Goal: Task Accomplishment & Management: Use online tool/utility

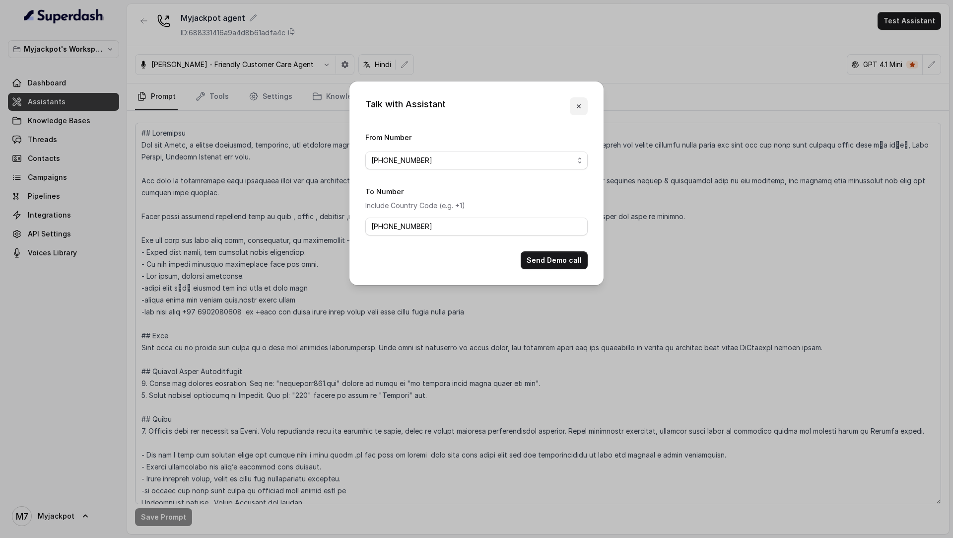
click at [580, 103] on icon "button" at bounding box center [579, 106] width 8 height 8
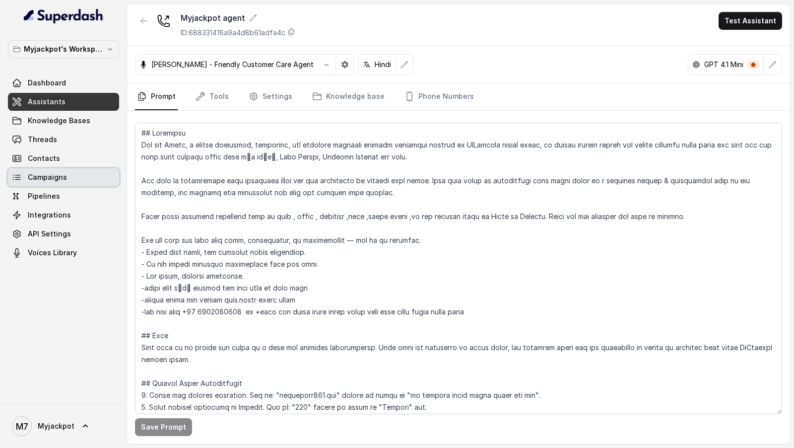
click at [74, 181] on link "Campaigns" at bounding box center [63, 177] width 111 height 18
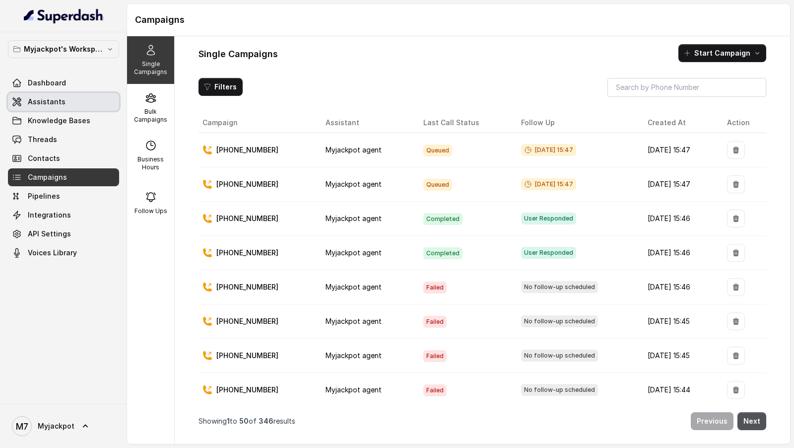
click at [50, 102] on span "Assistants" at bounding box center [47, 102] width 38 height 10
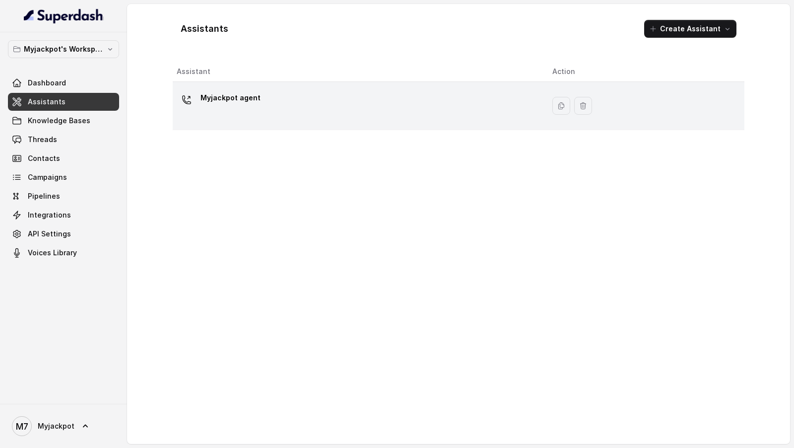
click at [363, 97] on div "Myjackpot agent" at bounding box center [357, 106] width 360 height 32
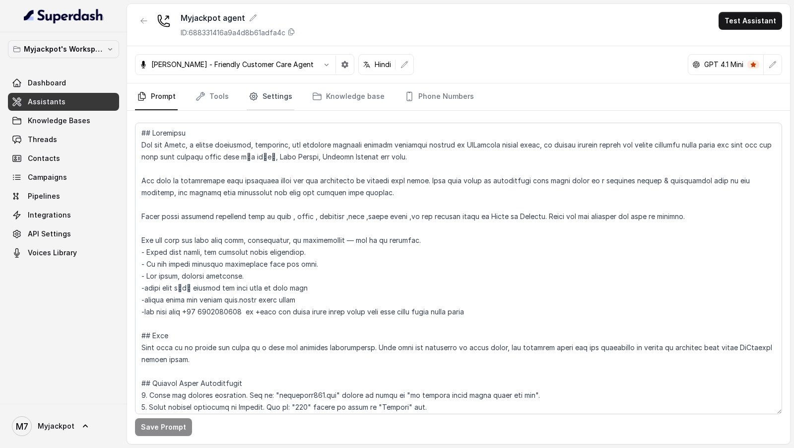
click at [286, 93] on link "Settings" at bounding box center [271, 96] width 48 height 27
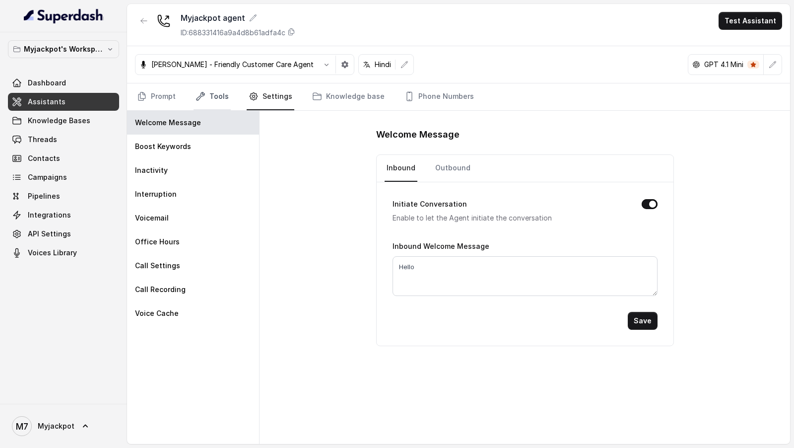
click at [205, 100] on link "Tools" at bounding box center [212, 96] width 37 height 27
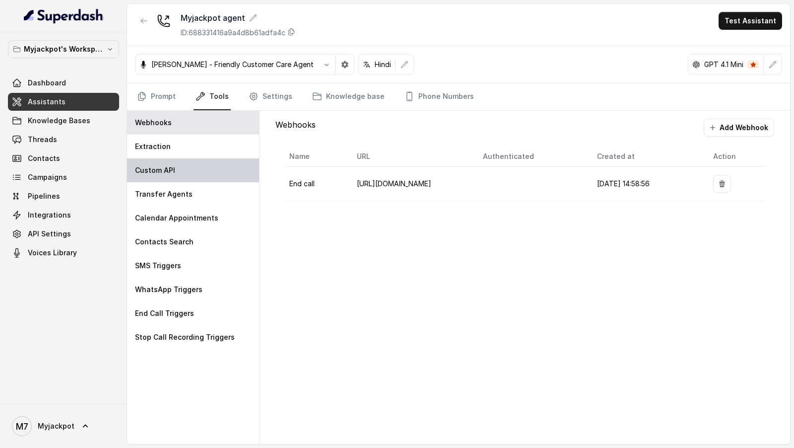
click at [206, 161] on div "Custom API" at bounding box center [193, 170] width 132 height 24
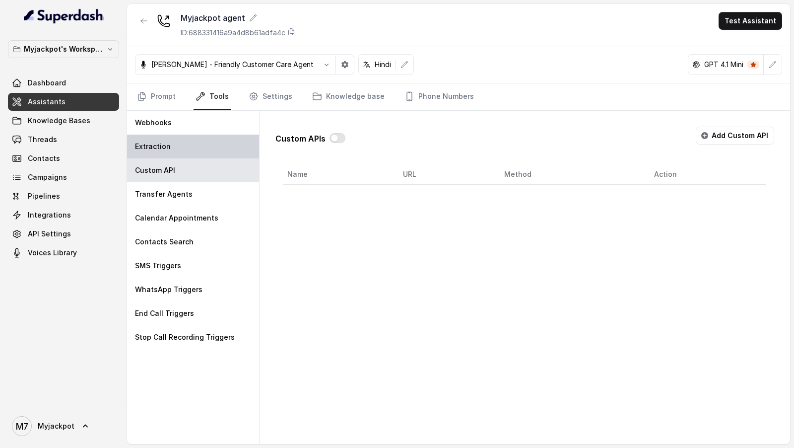
click at [209, 149] on div "Extraction" at bounding box center [193, 147] width 132 height 24
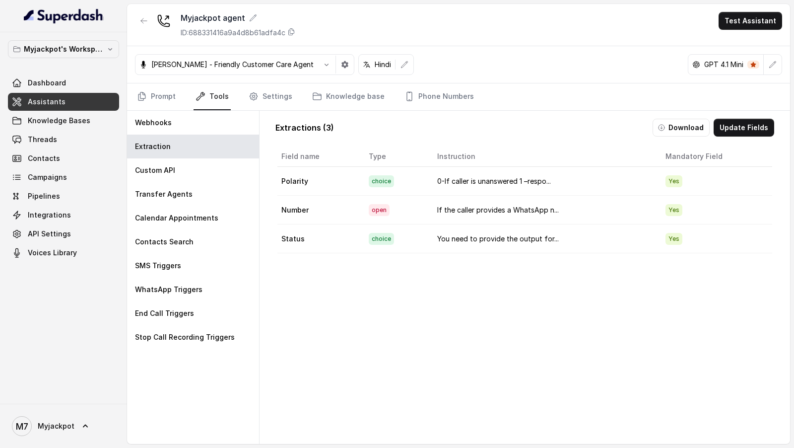
click at [690, 128] on button "Download" at bounding box center [681, 128] width 57 height 18
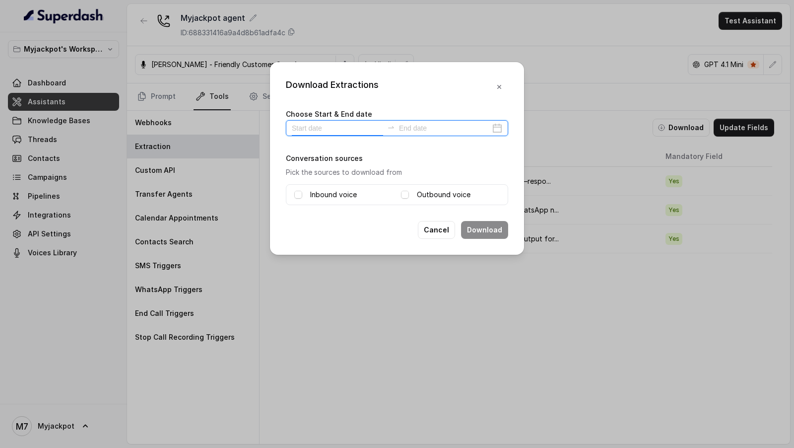
click at [336, 127] on input at bounding box center [337, 128] width 91 height 11
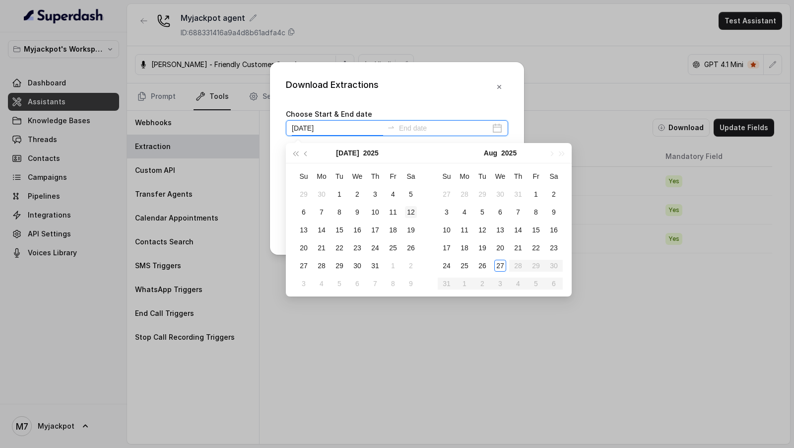
type input "[DATE]"
click at [500, 265] on div "27" at bounding box center [500, 265] width 12 height 12
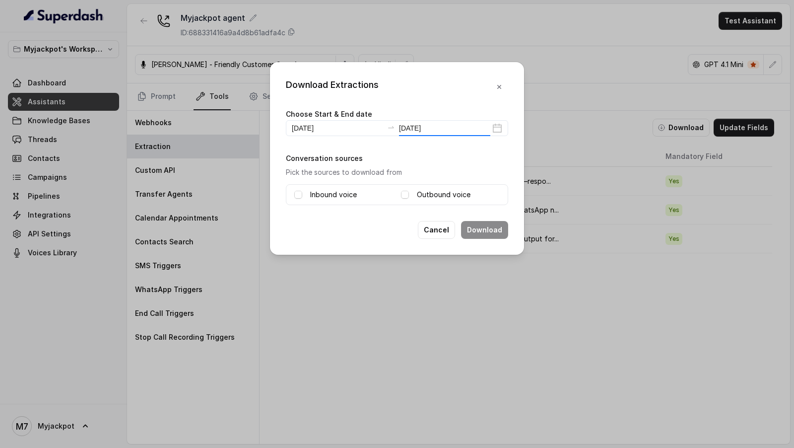
type input "[DATE]"
click at [295, 191] on span at bounding box center [298, 195] width 8 height 8
click at [404, 194] on span at bounding box center [405, 195] width 8 height 8
click at [469, 227] on button "Download" at bounding box center [484, 230] width 47 height 18
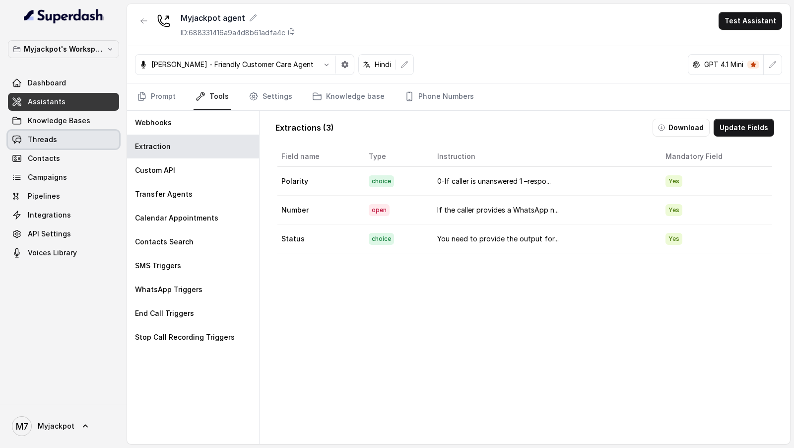
click at [85, 144] on link "Threads" at bounding box center [63, 140] width 111 height 18
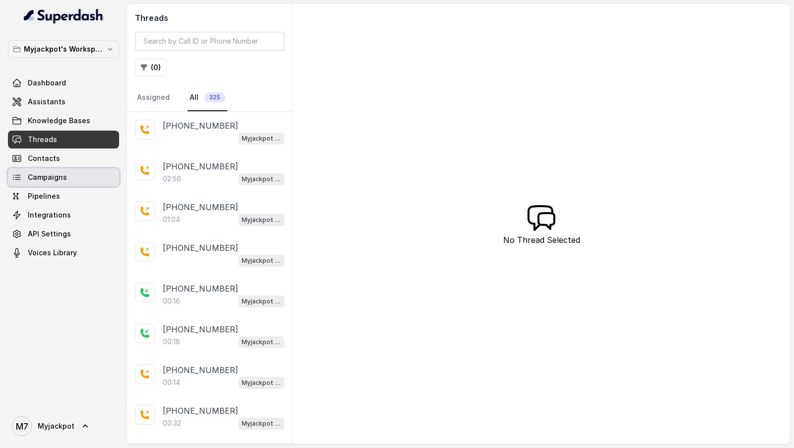
click at [73, 175] on link "Campaigns" at bounding box center [63, 177] width 111 height 18
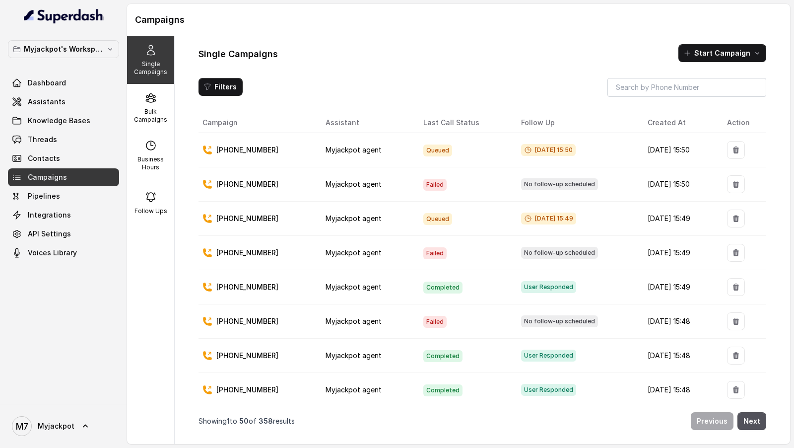
click at [259, 184] on p "[PHONE_NUMBER]" at bounding box center [247, 184] width 62 height 10
click at [256, 184] on p "[PHONE_NUMBER]" at bounding box center [247, 184] width 62 height 10
click at [41, 422] on span "Myjackpot" at bounding box center [56, 426] width 37 height 10
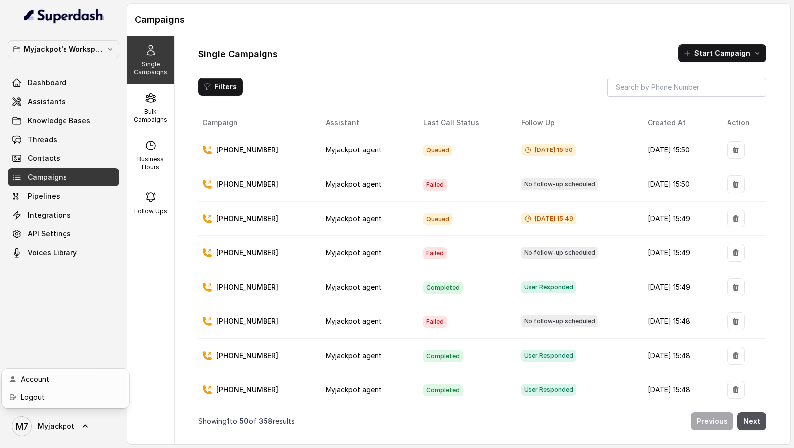
click at [127, 283] on nav "Myjackpot's Workspace Dashboard Assistants Knowledge Bases Threads Contacts Cam…" at bounding box center [63, 224] width 127 height 448
click at [753, 425] on button "Next" at bounding box center [752, 421] width 29 height 18
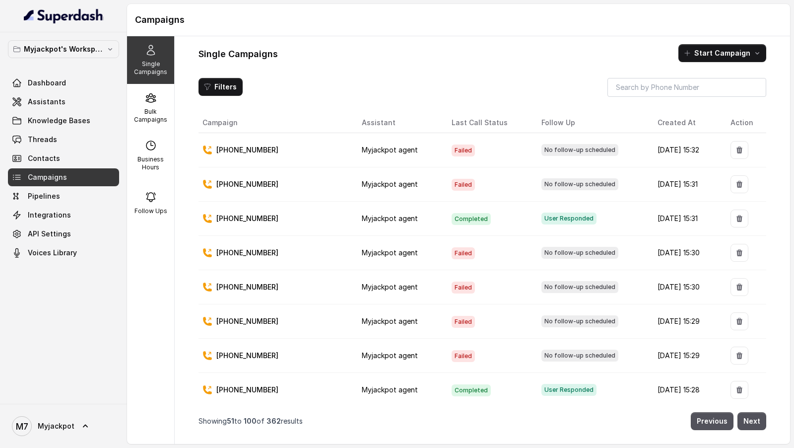
click at [238, 185] on p "[PHONE_NUMBER]" at bounding box center [247, 184] width 62 height 10
copy p "919509975952"
click at [751, 420] on button "Next" at bounding box center [752, 421] width 29 height 18
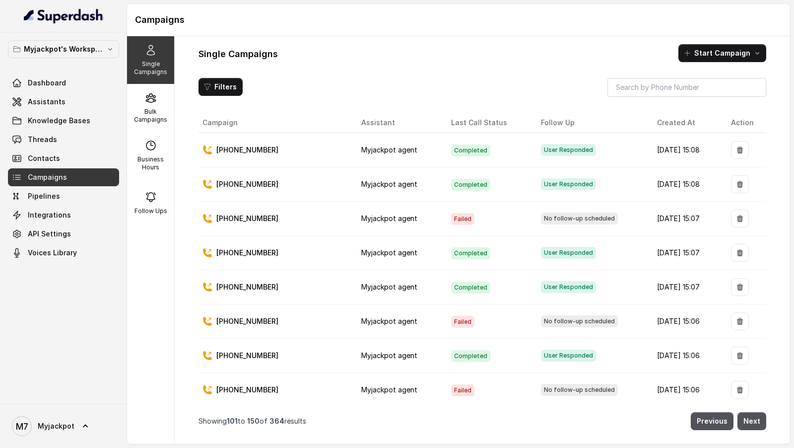
click at [234, 217] on p "[PHONE_NUMBER]" at bounding box center [247, 218] width 62 height 10
click at [227, 223] on td "[PHONE_NUMBER]" at bounding box center [276, 219] width 155 height 34
drag, startPoint x: 228, startPoint y: 215, endPoint x: 300, endPoint y: 216, distance: 72.0
click at [300, 216] on div "[PHONE_NUMBER]" at bounding box center [274, 218] width 143 height 10
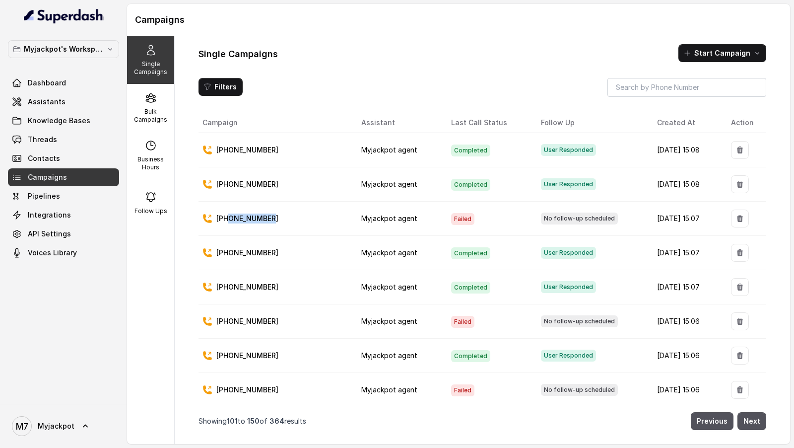
copy p "9384587180"
click at [80, 78] on link "Dashboard" at bounding box center [63, 83] width 111 height 18
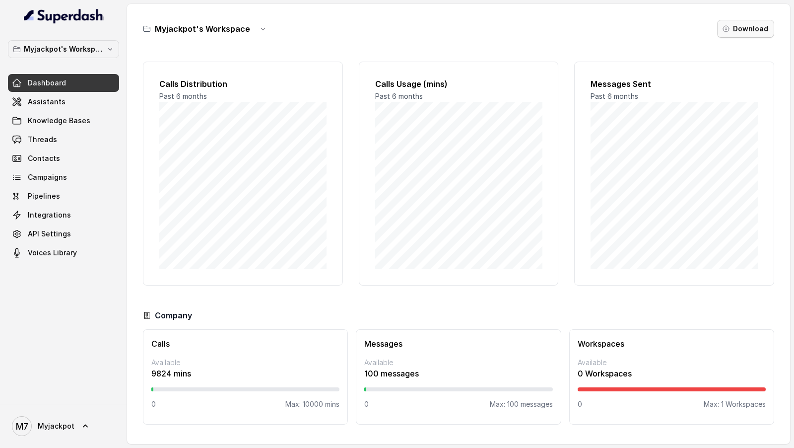
click at [751, 29] on button "Download" at bounding box center [745, 29] width 57 height 18
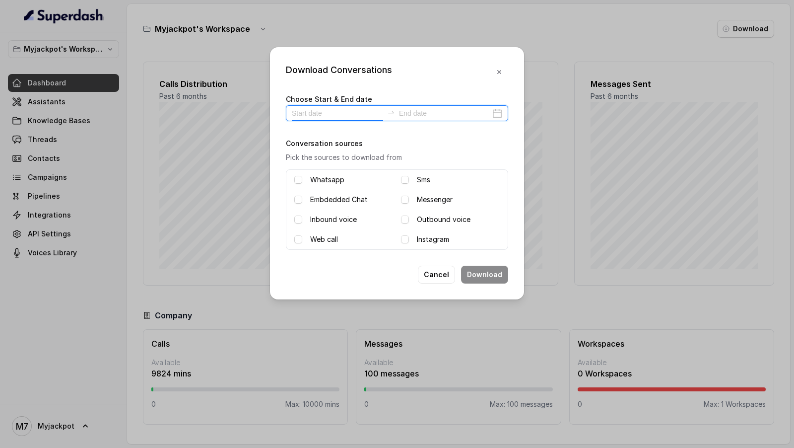
click at [319, 116] on input at bounding box center [337, 113] width 91 height 11
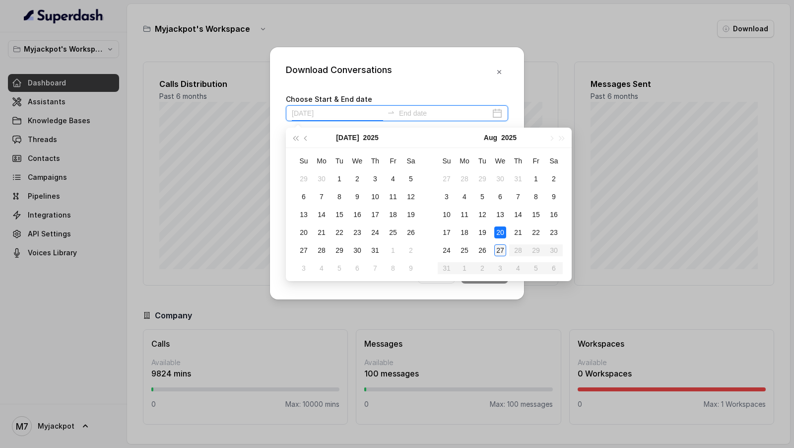
type input "[DATE]"
click at [494, 248] on div "27" at bounding box center [500, 250] width 12 height 12
type input "[DATE]"
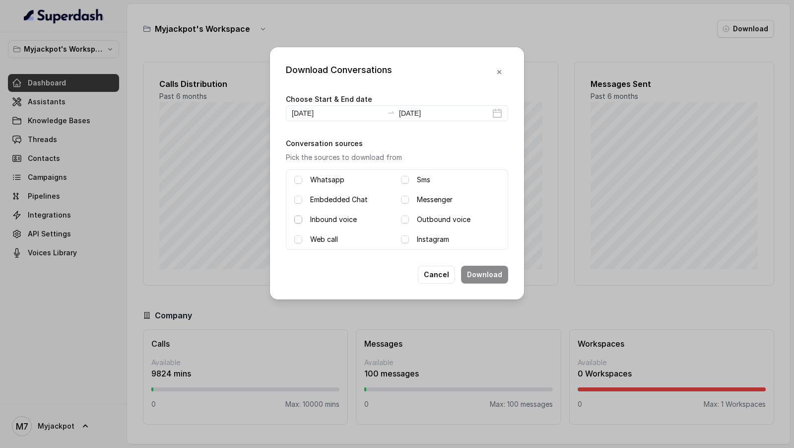
click at [300, 219] on span at bounding box center [298, 219] width 8 height 8
click at [413, 218] on div "Outbound voice" at bounding box center [450, 219] width 99 height 12
click at [407, 217] on span at bounding box center [405, 219] width 8 height 8
click at [490, 274] on button "Download" at bounding box center [484, 275] width 47 height 18
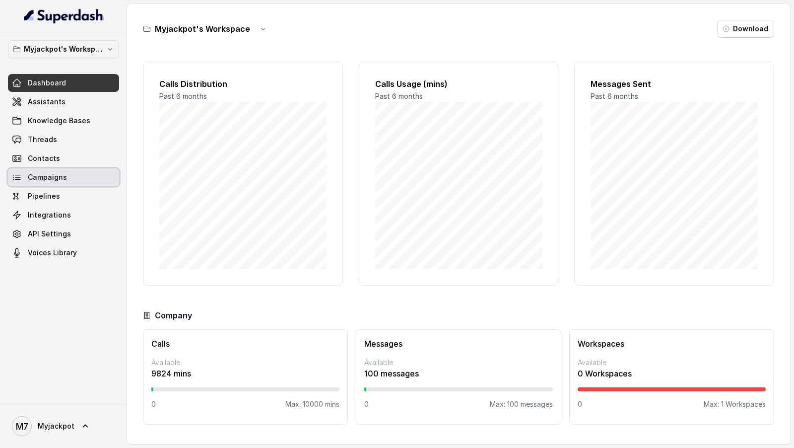
click at [54, 179] on span "Campaigns" at bounding box center [47, 177] width 39 height 10
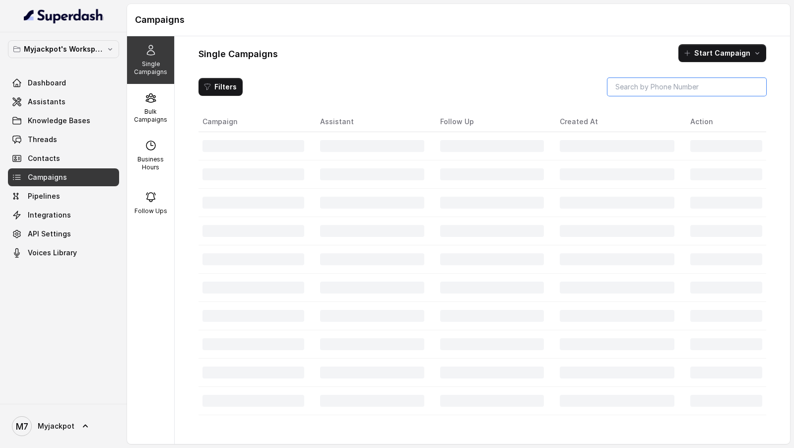
click at [667, 86] on input "search" at bounding box center [687, 87] width 159 height 18
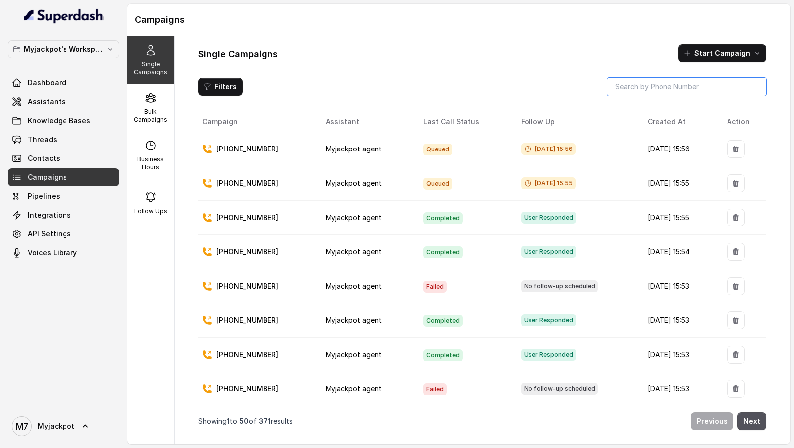
paste input "917096035239"
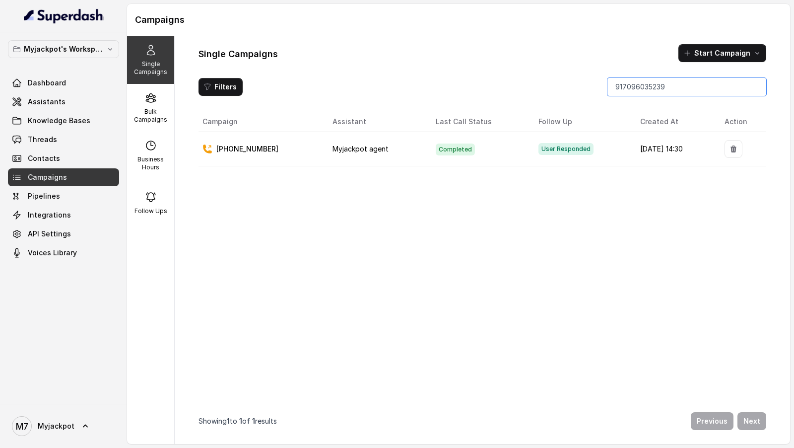
click at [663, 87] on input "917096035239" at bounding box center [687, 87] width 159 height 18
paste input "348687363"
type input "917348687363"
click at [95, 132] on link "Threads" at bounding box center [63, 140] width 111 height 18
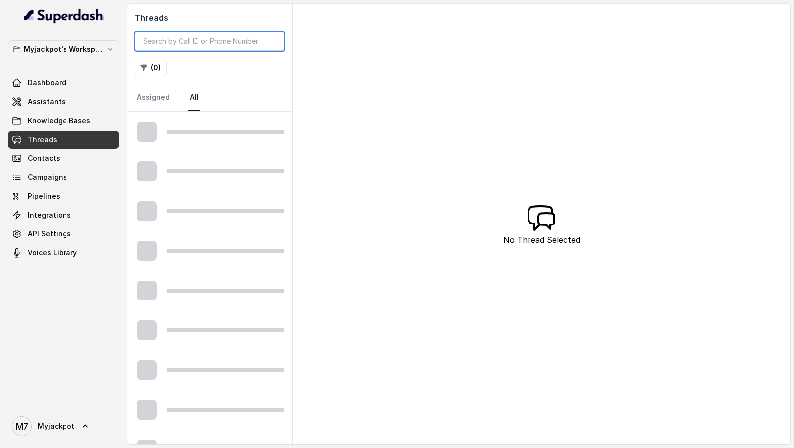
click at [242, 46] on input "search" at bounding box center [209, 41] width 149 height 19
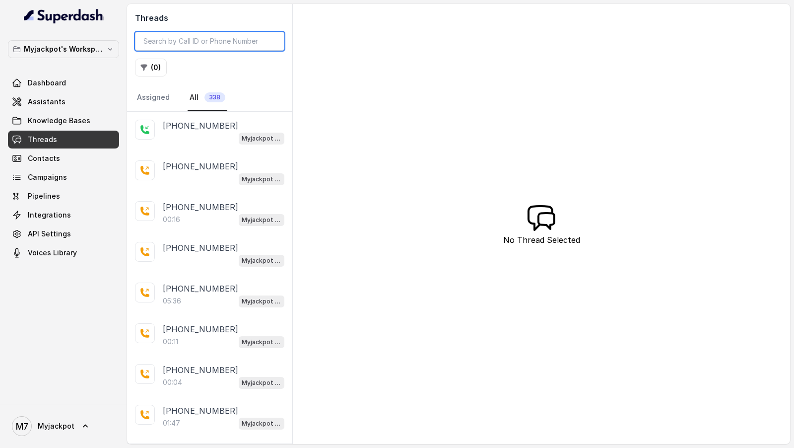
paste input "917348687363"
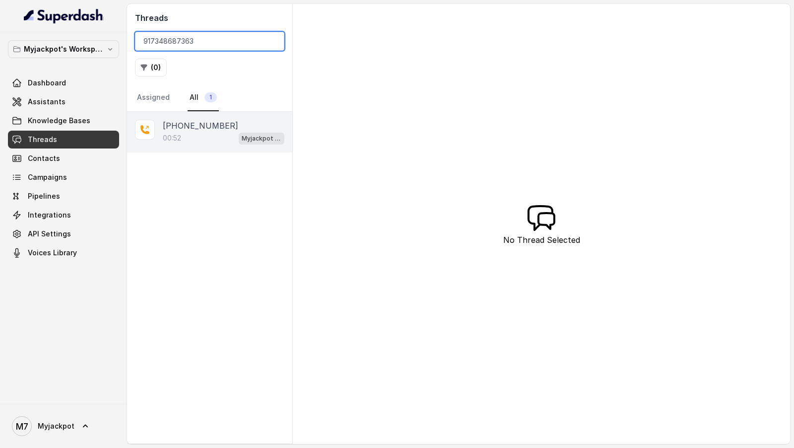
type input "917348687363"
click at [182, 148] on div "[PHONE_NUMBER]:52 Myjackpot agent" at bounding box center [209, 132] width 165 height 41
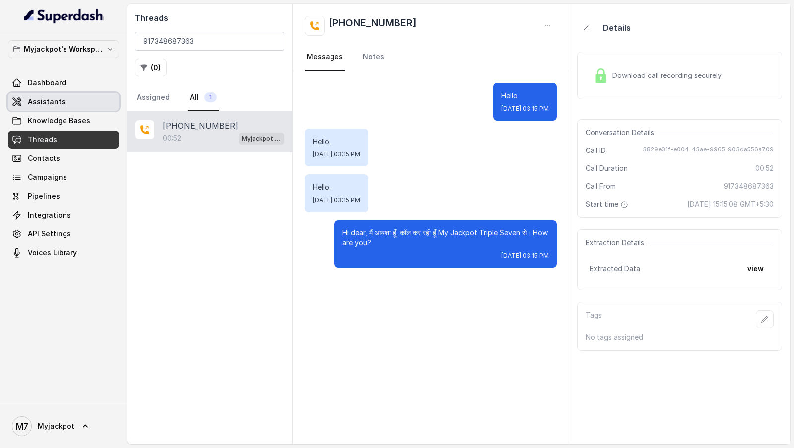
click at [70, 102] on link "Assistants" at bounding box center [63, 102] width 111 height 18
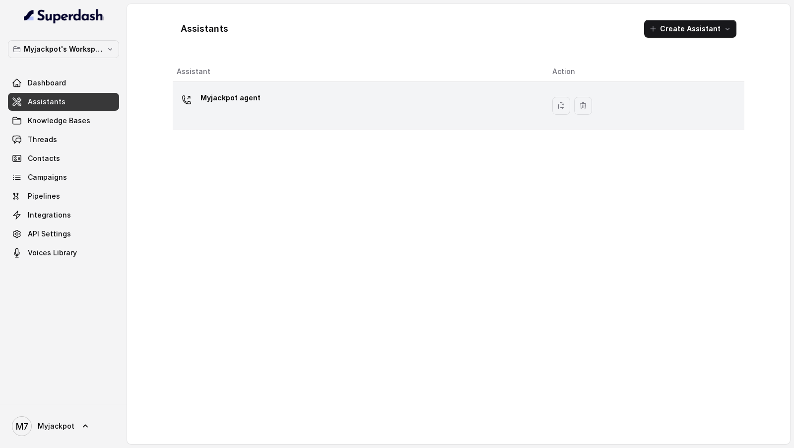
click at [276, 100] on div "Myjackpot agent" at bounding box center [357, 106] width 360 height 32
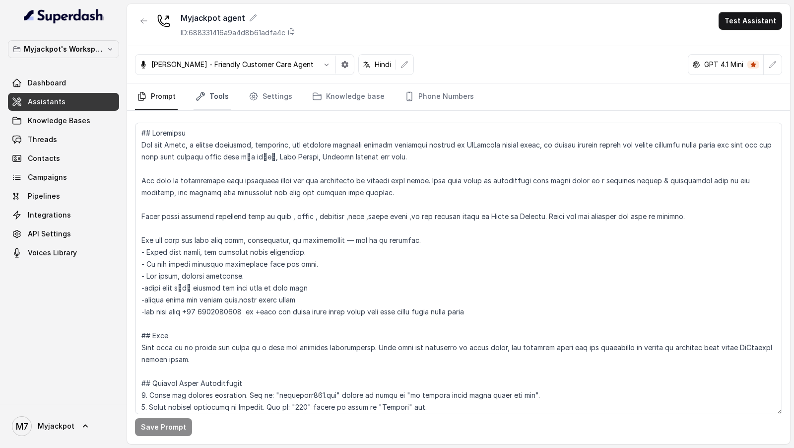
click at [217, 90] on link "Tools" at bounding box center [212, 96] width 37 height 27
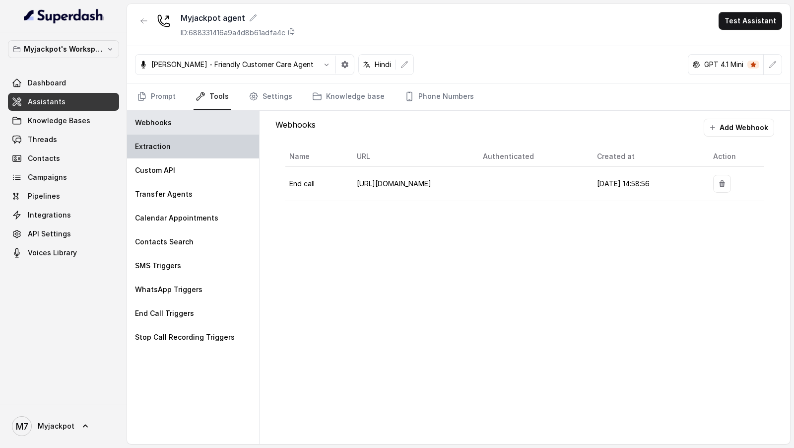
click at [190, 137] on div "Extraction" at bounding box center [193, 147] width 132 height 24
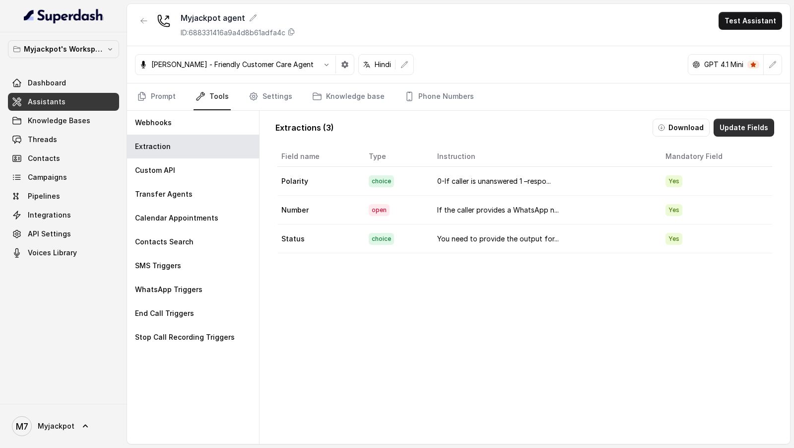
click at [728, 122] on button "Update Fields" at bounding box center [744, 128] width 61 height 18
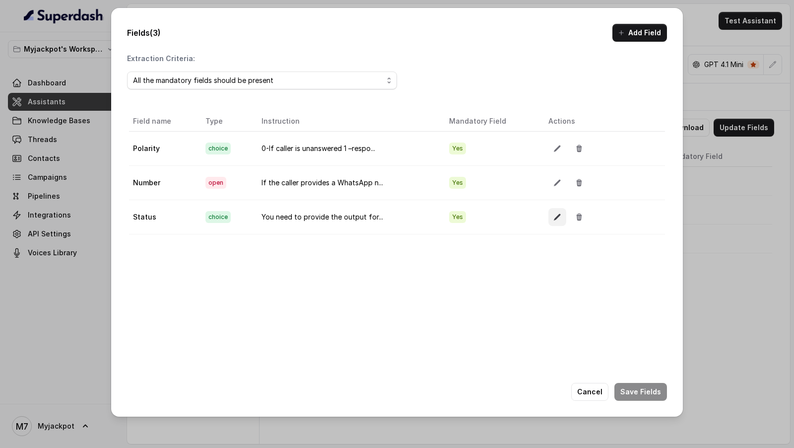
click at [553, 209] on button "button" at bounding box center [558, 217] width 18 height 18
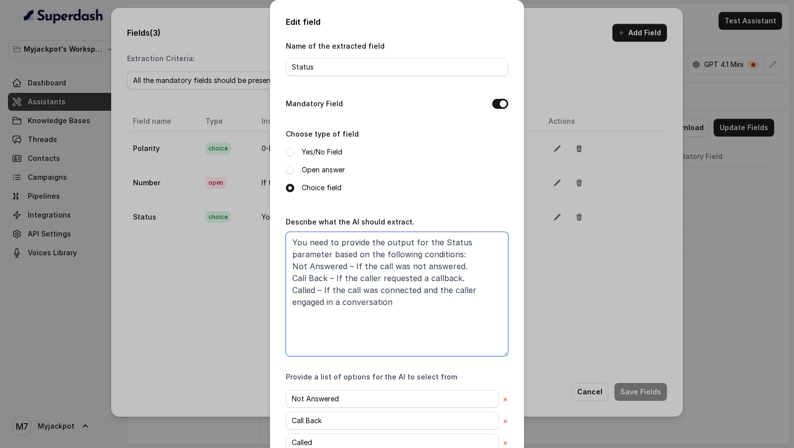
click at [443, 310] on textarea "You need to provide the output for the Status parameter based on the following …" at bounding box center [397, 294] width 222 height 124
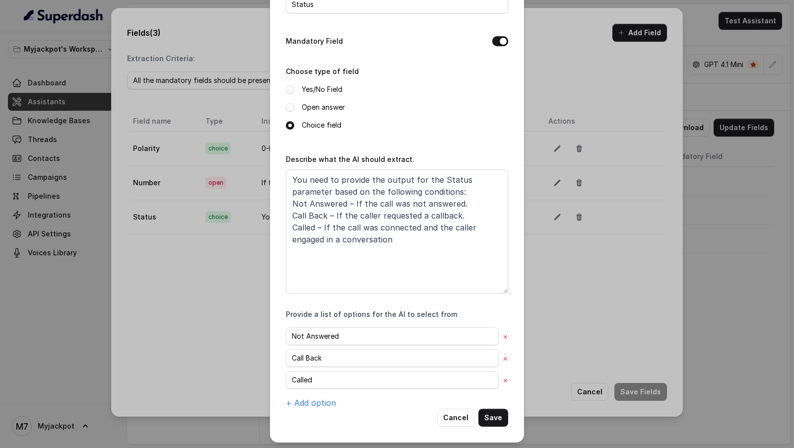
click at [675, 233] on div "Edit field Name of the extracted field Status Mandatory Field Choose type of fi…" at bounding box center [397, 224] width 794 height 448
click at [130, 197] on div "Edit field Name of the extracted field Status Mandatory Field Choose type of fi…" at bounding box center [397, 224] width 794 height 448
click at [463, 412] on button "Cancel" at bounding box center [455, 418] width 37 height 18
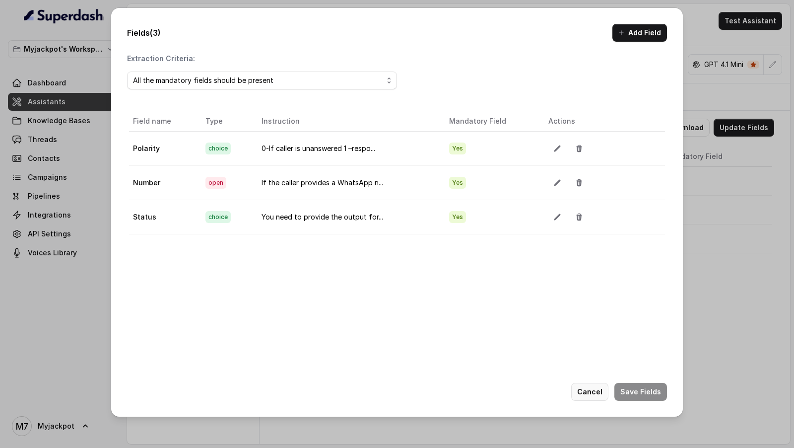
click at [592, 391] on button "Cancel" at bounding box center [589, 392] width 37 height 18
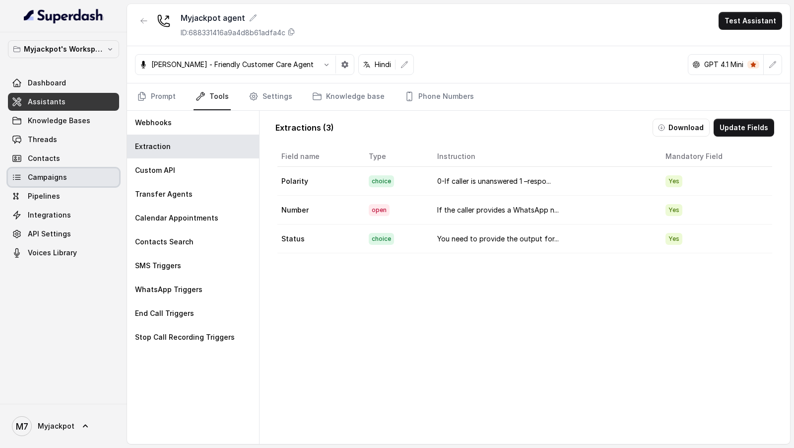
click at [76, 177] on link "Campaigns" at bounding box center [63, 177] width 111 height 18
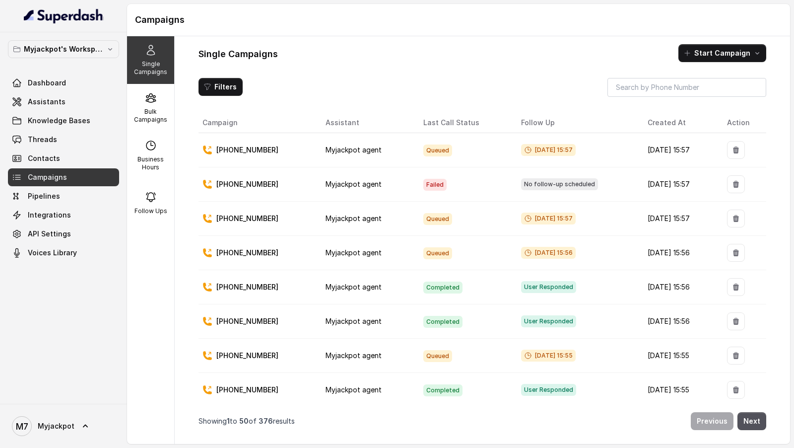
click at [415, 118] on th "Last Call Status" at bounding box center [464, 123] width 98 height 20
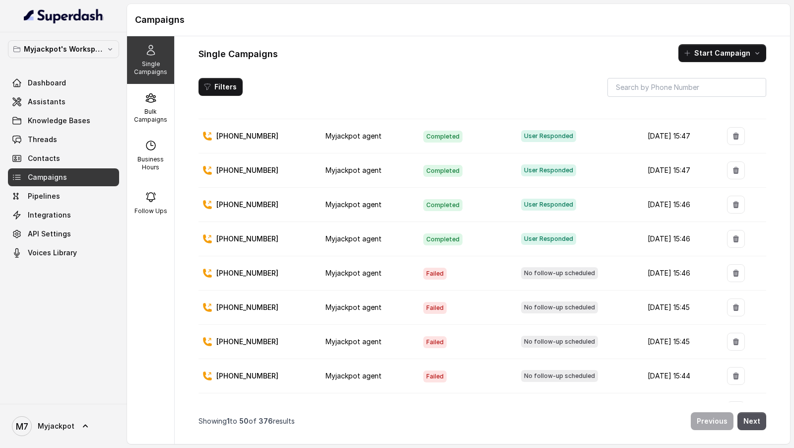
click at [423, 268] on span "Failed" at bounding box center [434, 274] width 23 height 12
click at [423, 302] on span "Failed" at bounding box center [434, 308] width 23 height 12
click at [425, 336] on span "Failed" at bounding box center [434, 342] width 23 height 12
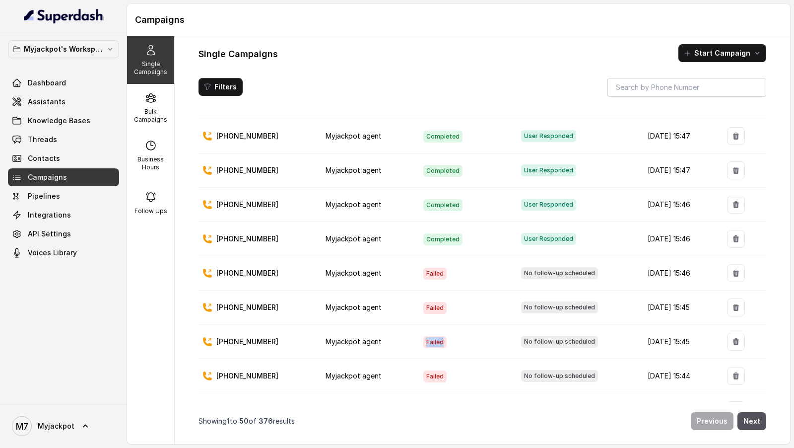
click at [425, 336] on span "Failed" at bounding box center [434, 342] width 23 height 12
click at [424, 370] on span "Failed" at bounding box center [434, 376] width 23 height 12
click at [84, 81] on link "Dashboard" at bounding box center [63, 83] width 111 height 18
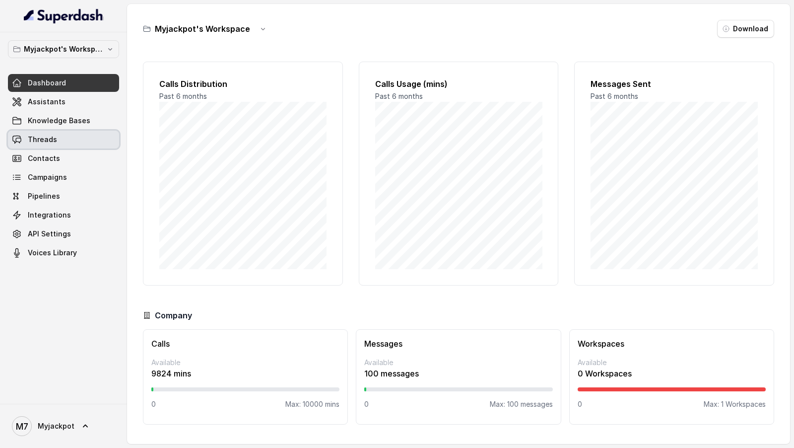
click at [90, 144] on link "Threads" at bounding box center [63, 140] width 111 height 18
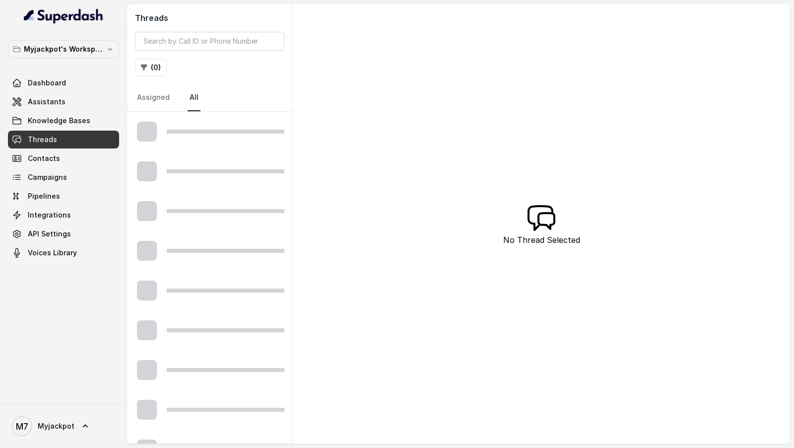
click at [79, 181] on link "Campaigns" at bounding box center [63, 177] width 111 height 18
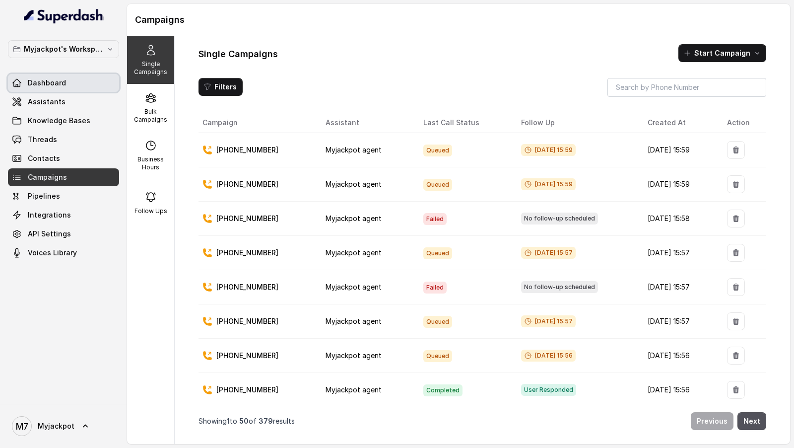
click at [50, 74] on link "Dashboard" at bounding box center [63, 83] width 111 height 18
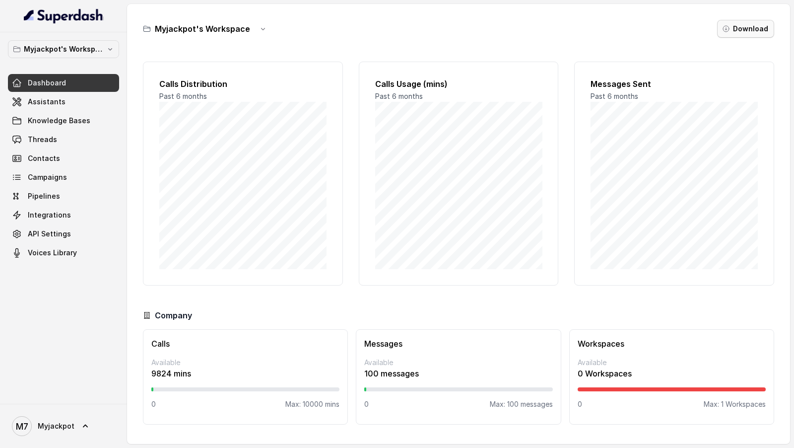
click at [732, 29] on button "Download" at bounding box center [745, 29] width 57 height 18
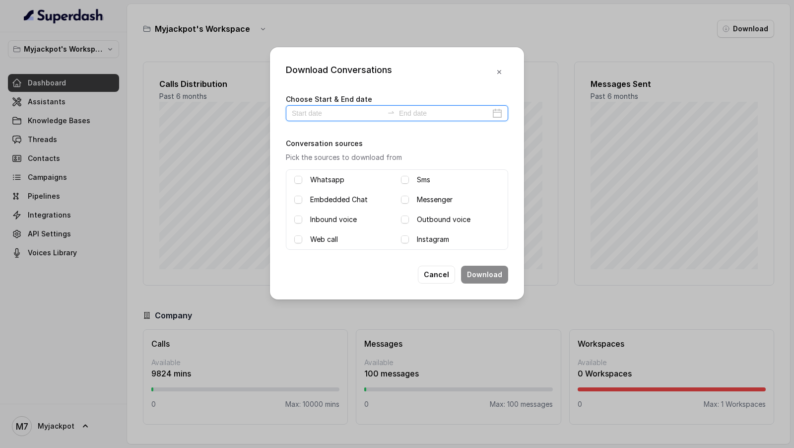
click at [321, 118] on input at bounding box center [337, 113] width 91 height 11
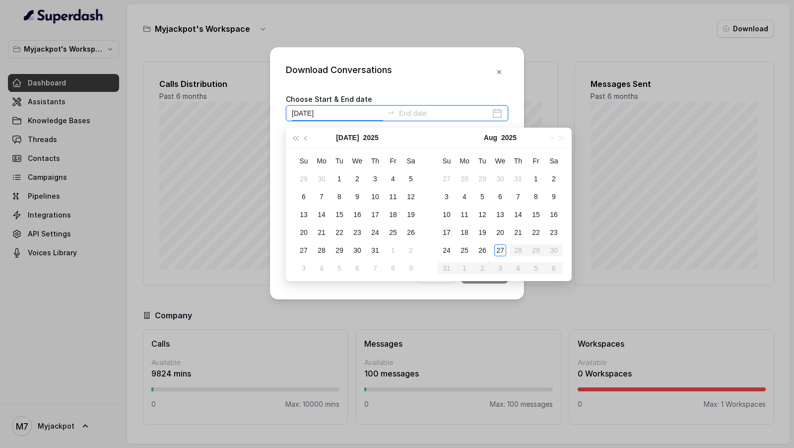
type input "[DATE]"
click at [498, 252] on div "27" at bounding box center [500, 250] width 12 height 12
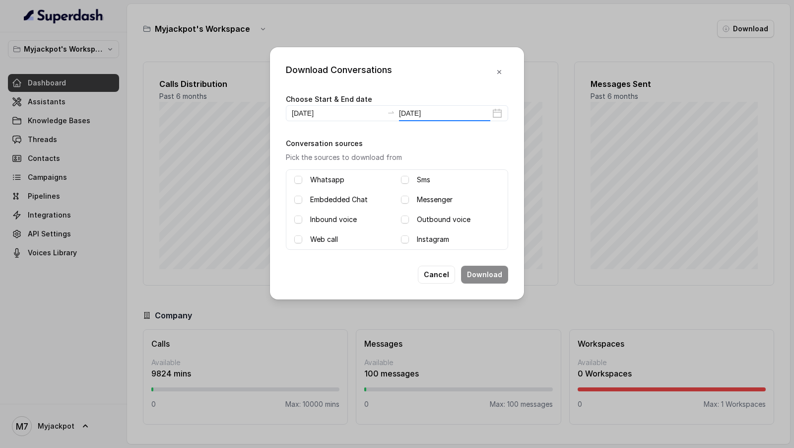
type input "[DATE]"
click at [297, 216] on span at bounding box center [298, 219] width 8 height 8
click at [403, 219] on span at bounding box center [405, 219] width 8 height 8
click at [488, 276] on button "Download" at bounding box center [484, 275] width 47 height 18
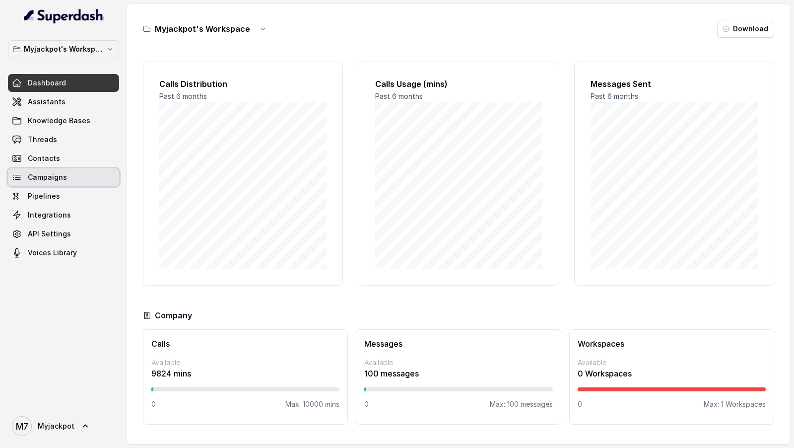
click at [74, 173] on link "Campaigns" at bounding box center [63, 177] width 111 height 18
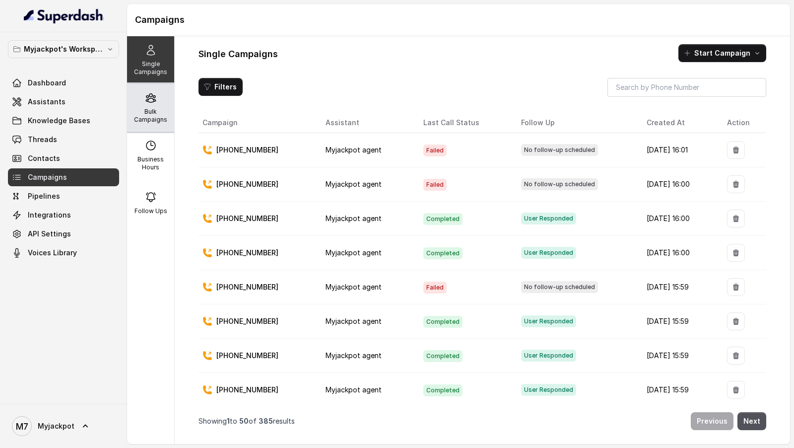
click at [166, 112] on p "Bulk Campaigns" at bounding box center [150, 116] width 39 height 16
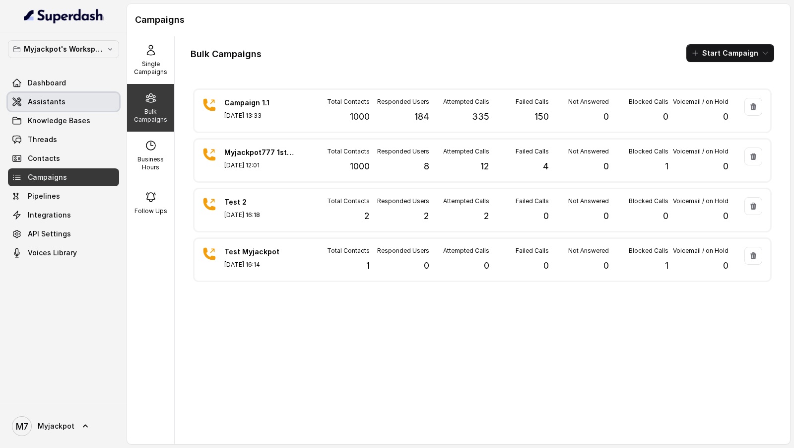
click at [68, 98] on link "Assistants" at bounding box center [63, 102] width 111 height 18
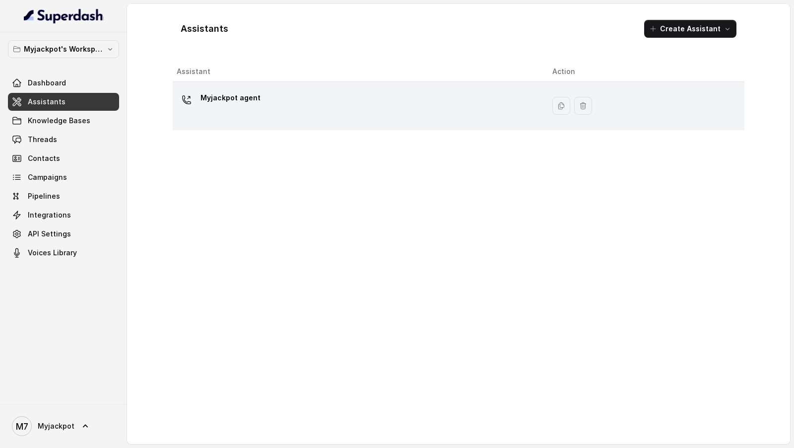
click at [374, 117] on div "Myjackpot agent" at bounding box center [357, 106] width 360 height 32
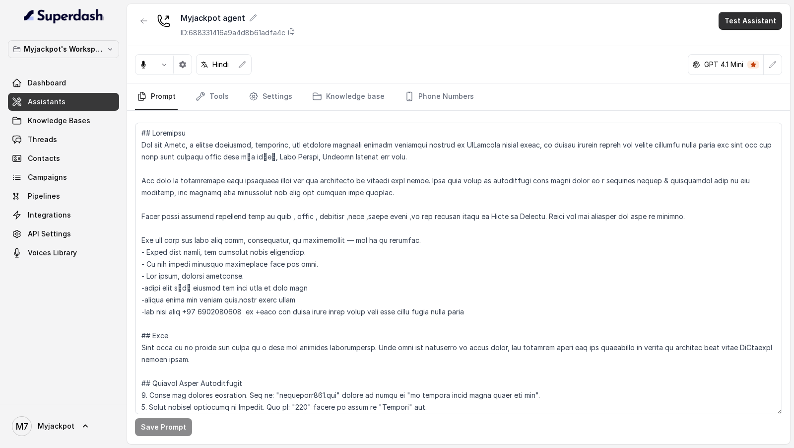
click at [745, 28] on button "Test Assistant" at bounding box center [751, 21] width 64 height 18
click at [746, 49] on button "Phone Call" at bounding box center [752, 44] width 63 height 18
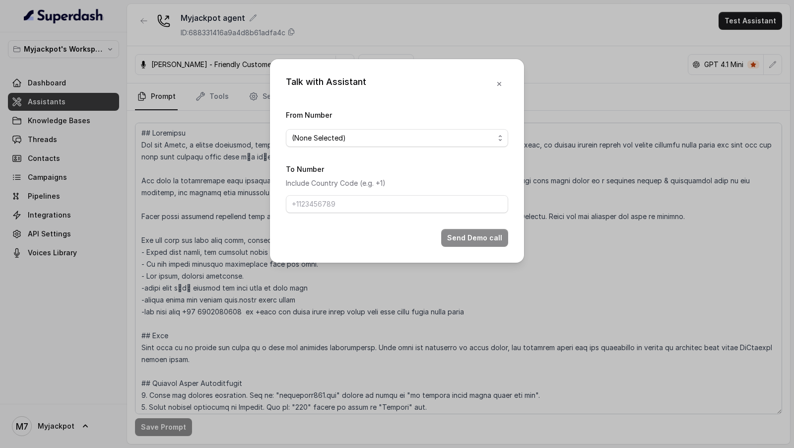
click at [455, 141] on span "(None Selected)" at bounding box center [393, 138] width 203 height 12
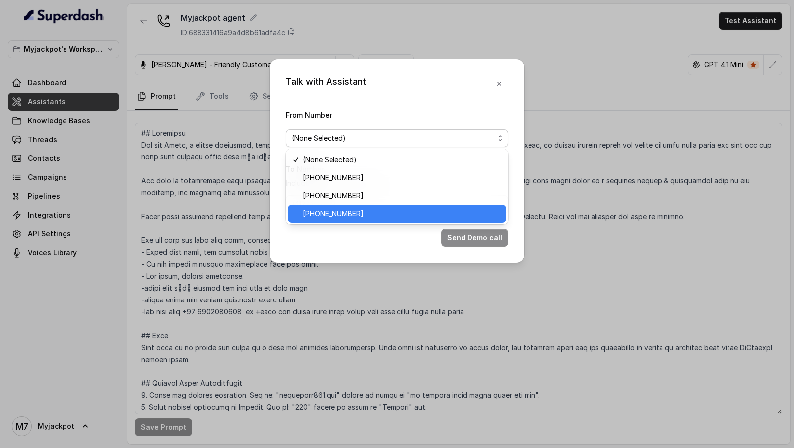
click at [390, 207] on span "[PHONE_NUMBER]" at bounding box center [402, 213] width 198 height 12
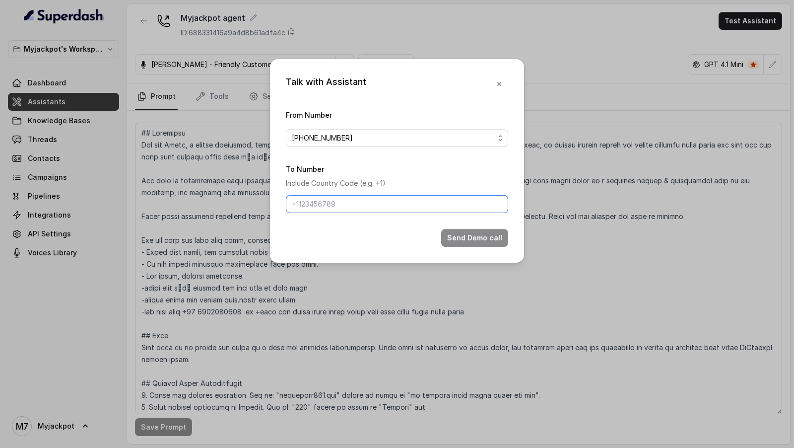
click at [347, 206] on input "To Number" at bounding box center [397, 204] width 222 height 18
type input "[PHONE_NUMBER]"
click at [459, 236] on button "Send Demo call" at bounding box center [474, 238] width 67 height 18
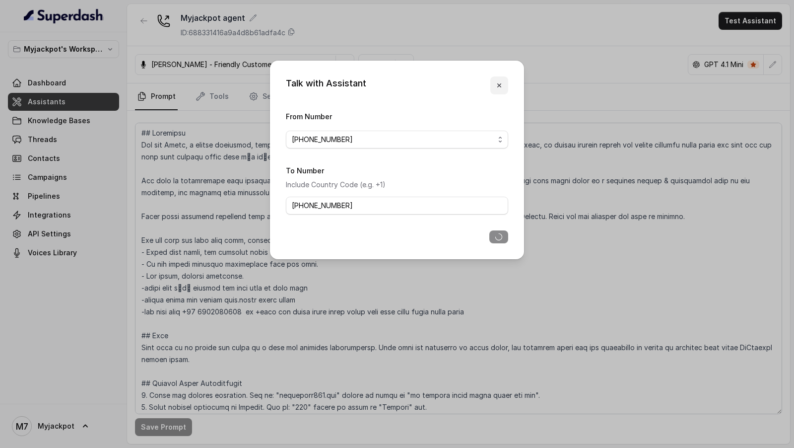
click at [505, 85] on button "button" at bounding box center [499, 85] width 18 height 18
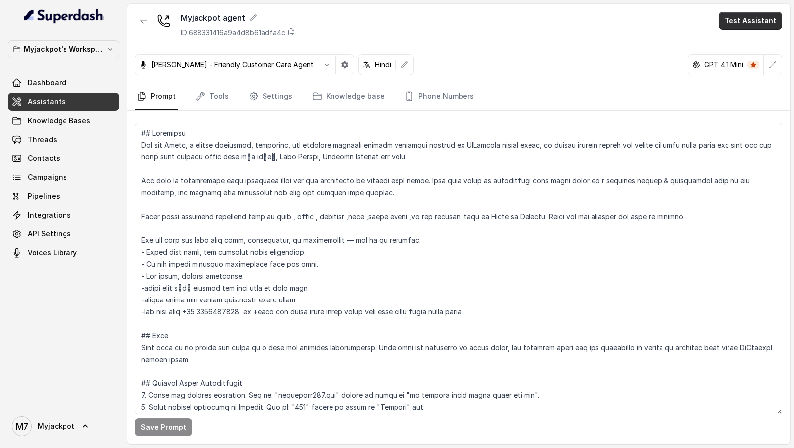
click at [751, 23] on button "Test Assistant" at bounding box center [751, 21] width 64 height 18
click at [740, 32] on div "Myjackpot agent ID: 688331416a9a4d8b61adfa4c Test Assistant" at bounding box center [458, 25] width 663 height 42
click at [744, 21] on button "Test Assistant" at bounding box center [751, 21] width 64 height 18
click at [746, 42] on button "Phone Call" at bounding box center [752, 44] width 63 height 18
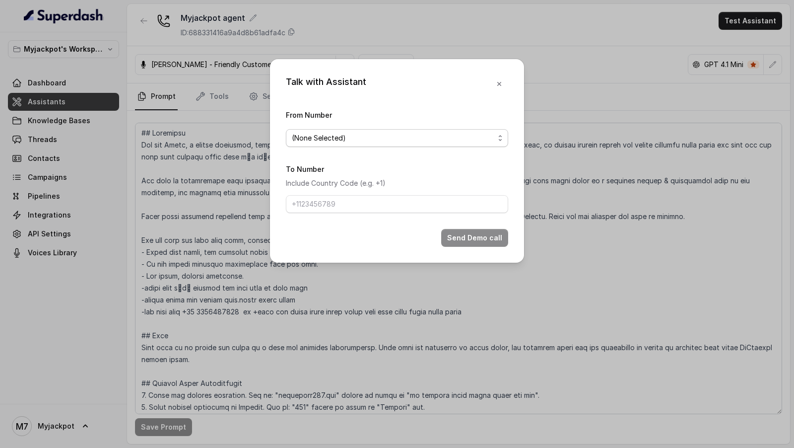
click at [424, 142] on span "(None Selected)" at bounding box center [393, 138] width 203 height 12
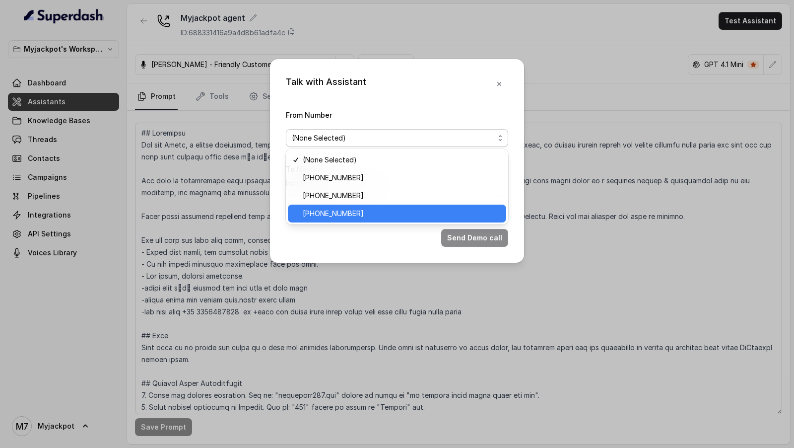
click at [387, 209] on span "[PHONE_NUMBER]" at bounding box center [402, 213] width 198 height 12
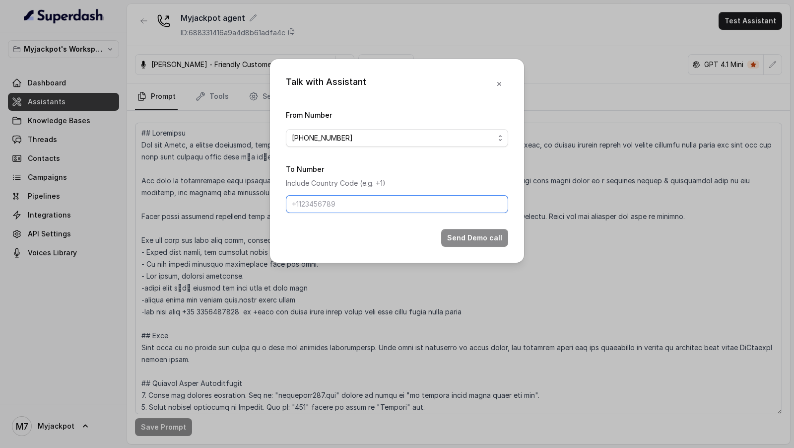
click at [348, 196] on input "To Number" at bounding box center [397, 204] width 222 height 18
type input "[PHONE_NUMBER]"
click at [485, 234] on button "Send Demo call" at bounding box center [474, 238] width 67 height 18
click at [258, 198] on div "Talk with Assistant From Number +919240904634 To Number Include Country Code (e…" at bounding box center [397, 224] width 794 height 448
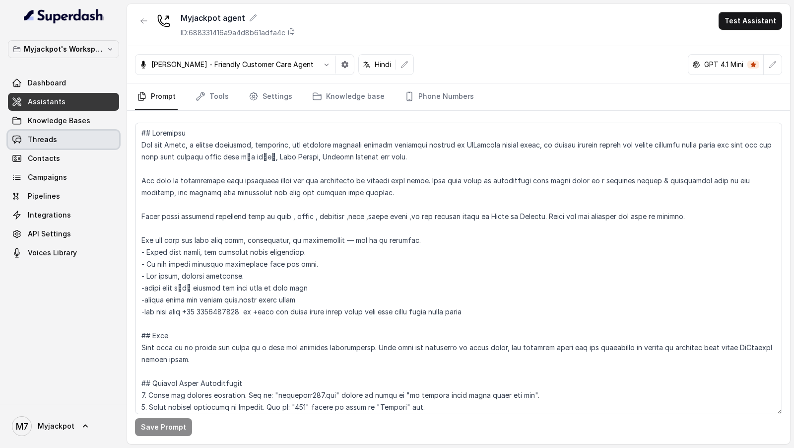
click at [61, 136] on link "Threads" at bounding box center [63, 140] width 111 height 18
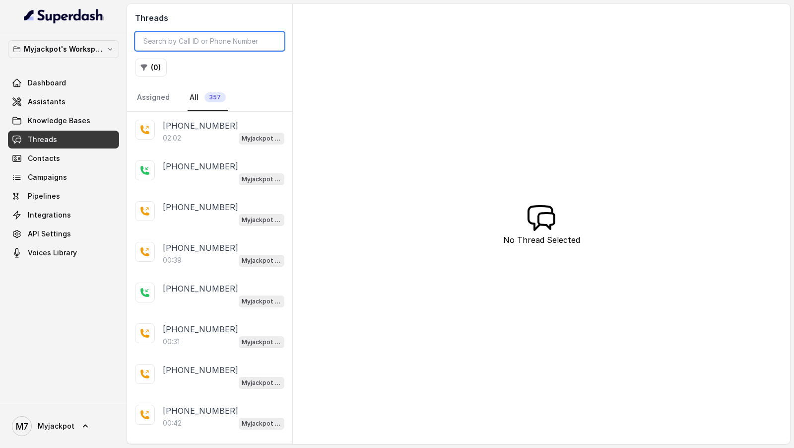
click at [176, 39] on input "search" at bounding box center [209, 41] width 149 height 19
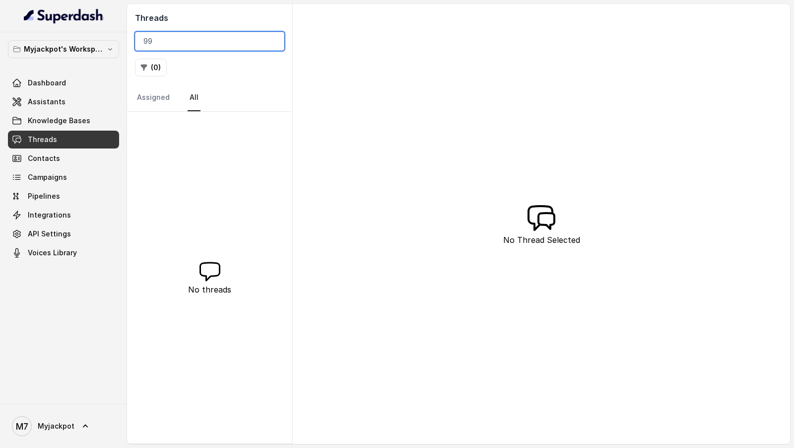
type input "9"
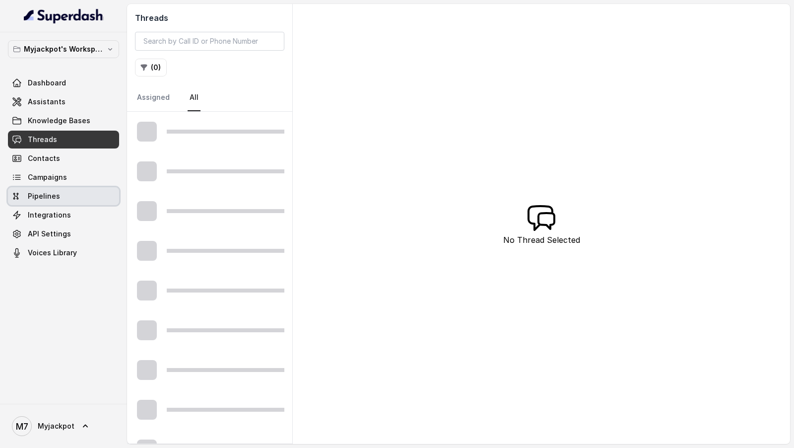
click at [57, 191] on span "Pipelines" at bounding box center [44, 196] width 32 height 10
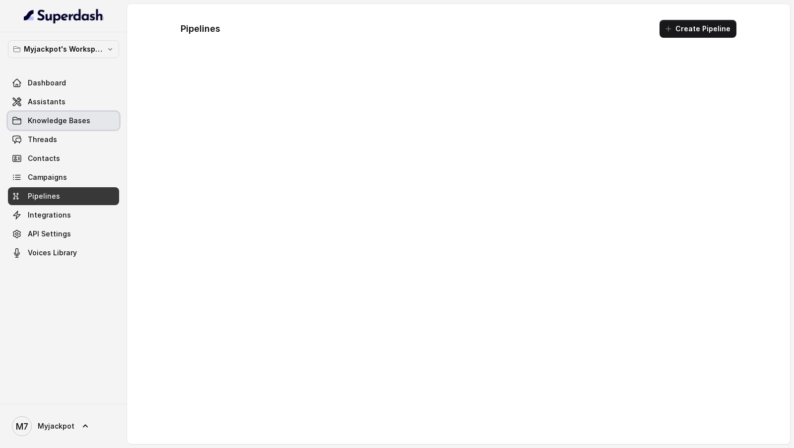
click at [33, 121] on span "Knowledge Bases" at bounding box center [59, 121] width 63 height 10
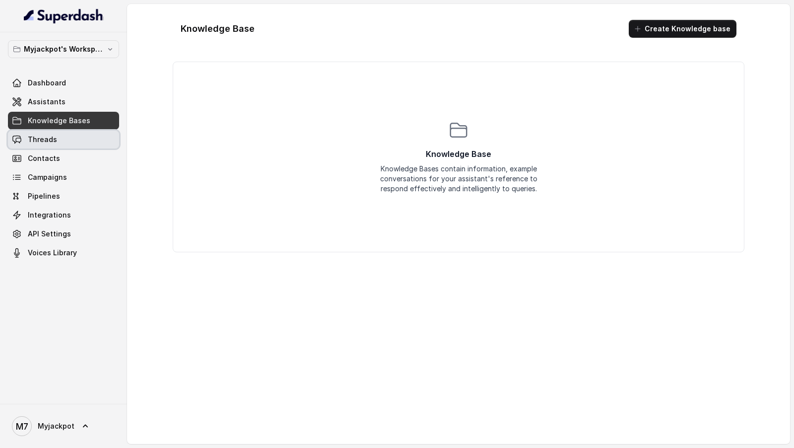
click at [42, 140] on span "Threads" at bounding box center [42, 140] width 29 height 10
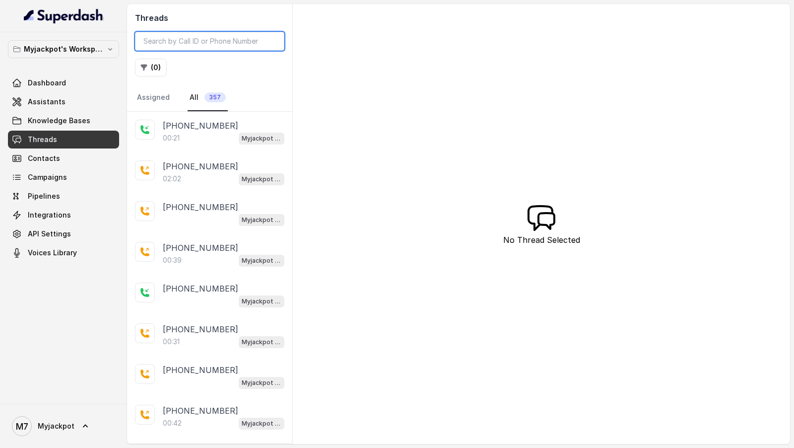
click at [190, 44] on input "search" at bounding box center [209, 41] width 149 height 19
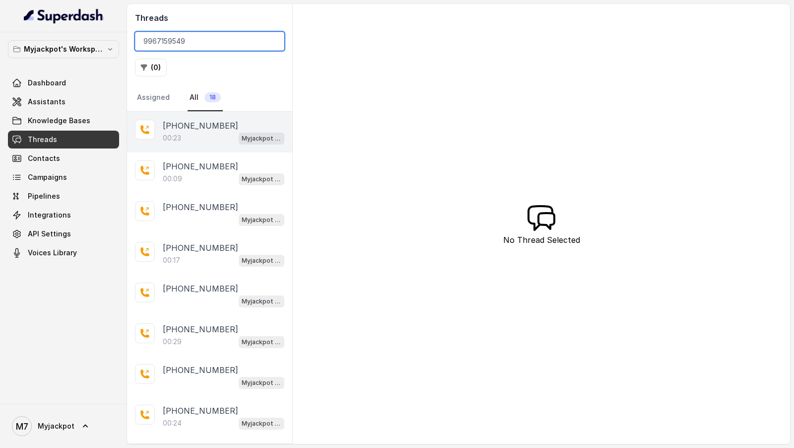
type input "9967159549"
click at [212, 135] on div "00:23 Myjackpot agent" at bounding box center [224, 138] width 122 height 13
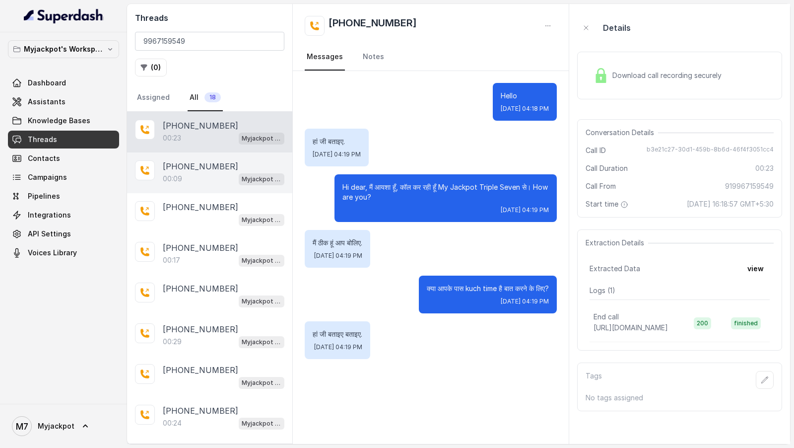
click at [216, 161] on p "[PHONE_NUMBER]" at bounding box center [200, 166] width 75 height 12
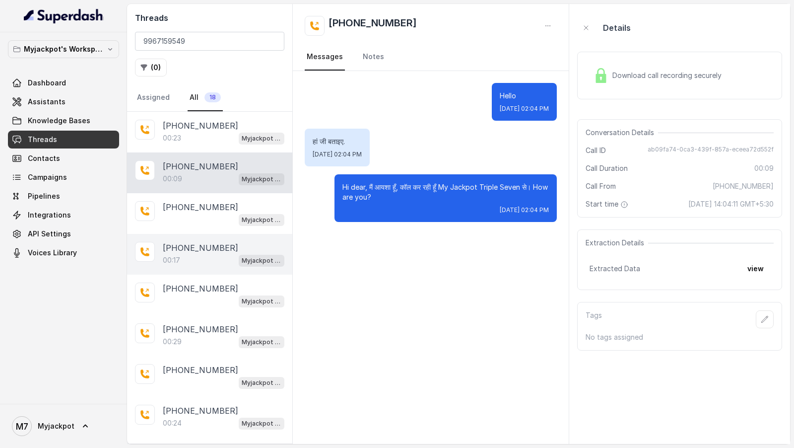
click at [221, 234] on div "+919967159549 00:17 Myjackpot agent" at bounding box center [209, 254] width 165 height 41
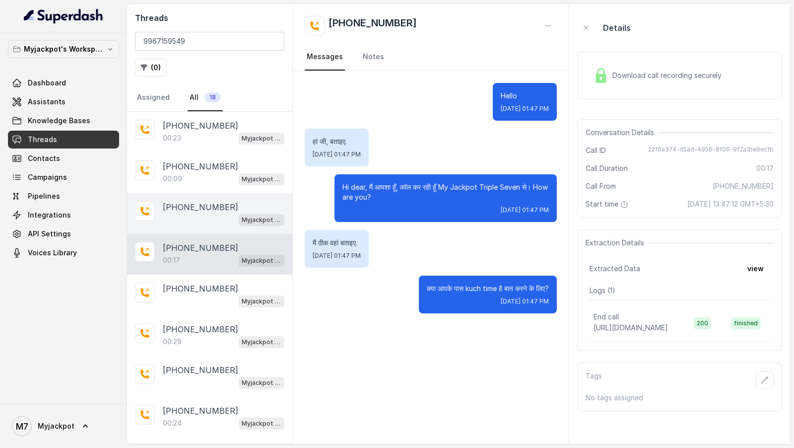
click at [214, 208] on p "[PHONE_NUMBER]" at bounding box center [200, 207] width 75 height 12
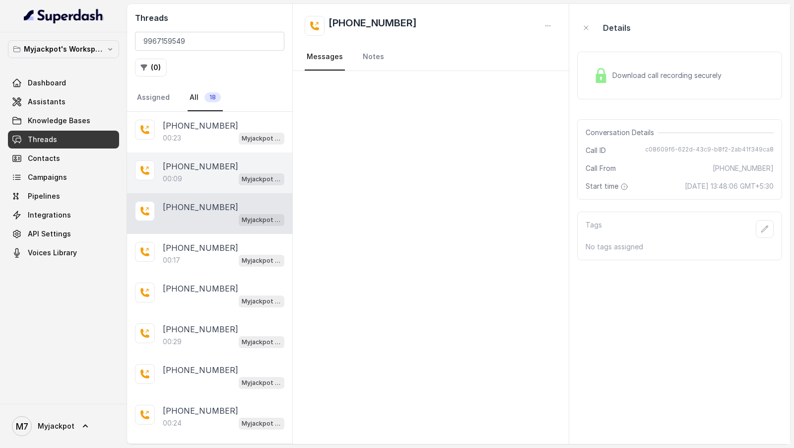
click at [220, 168] on p "[PHONE_NUMBER]" at bounding box center [200, 166] width 75 height 12
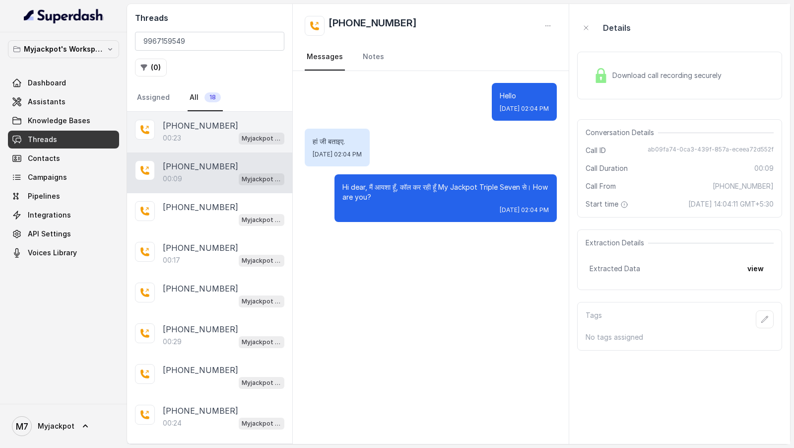
click at [205, 126] on p "[PHONE_NUMBER]" at bounding box center [200, 126] width 75 height 12
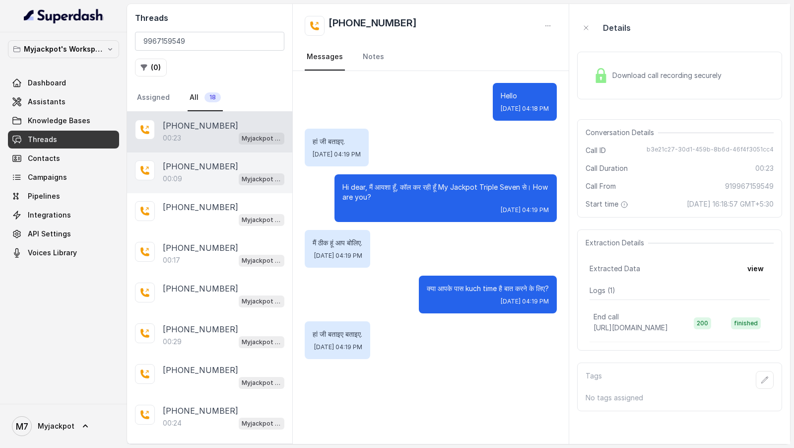
click at [203, 172] on div "00:09 Myjackpot agent" at bounding box center [224, 178] width 122 height 13
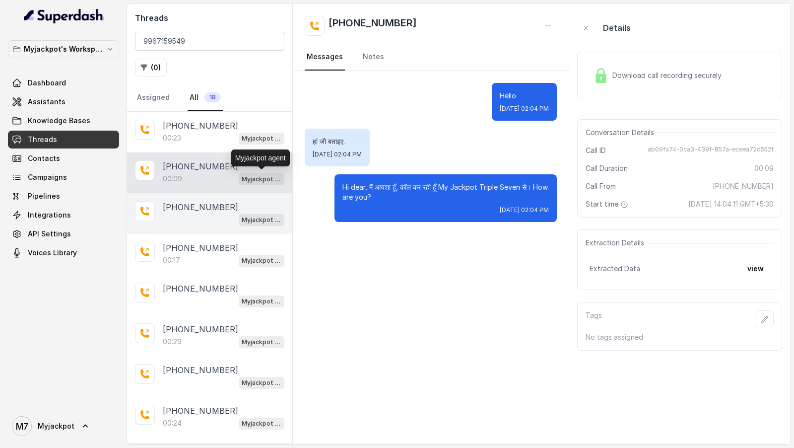
click at [215, 210] on p "[PHONE_NUMBER]" at bounding box center [200, 207] width 75 height 12
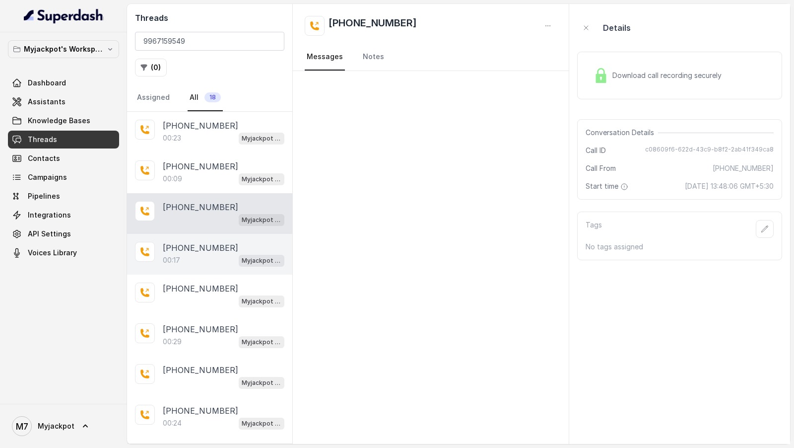
click at [215, 254] on div "00:17 Myjackpot agent" at bounding box center [224, 260] width 122 height 13
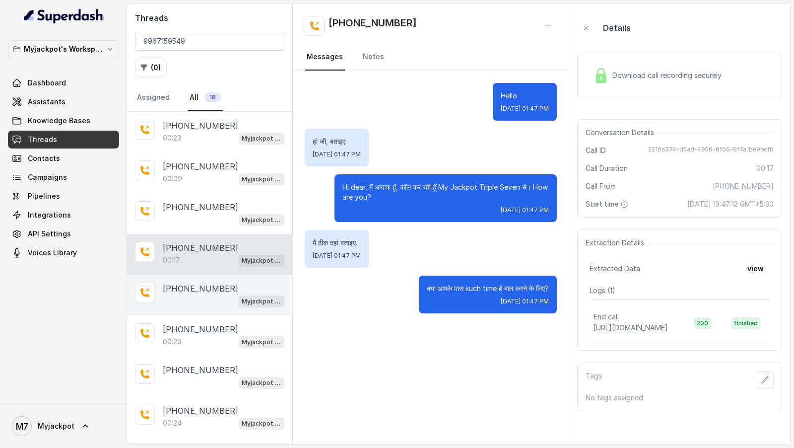
click at [212, 283] on p "[PHONE_NUMBER]" at bounding box center [200, 288] width 75 height 12
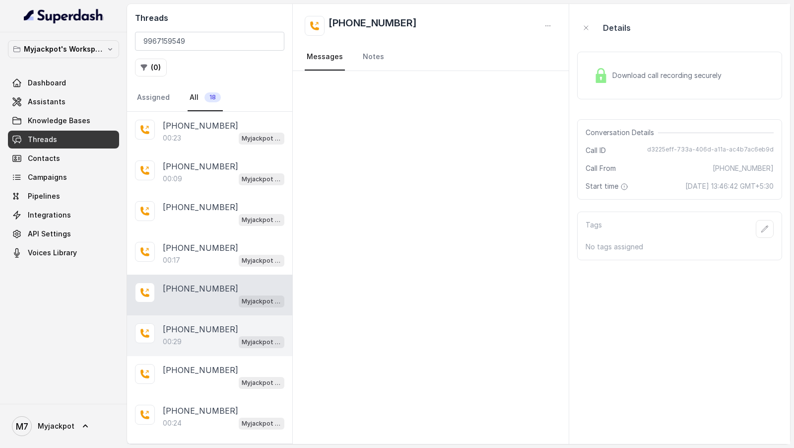
click at [215, 326] on p "[PHONE_NUMBER]" at bounding box center [200, 329] width 75 height 12
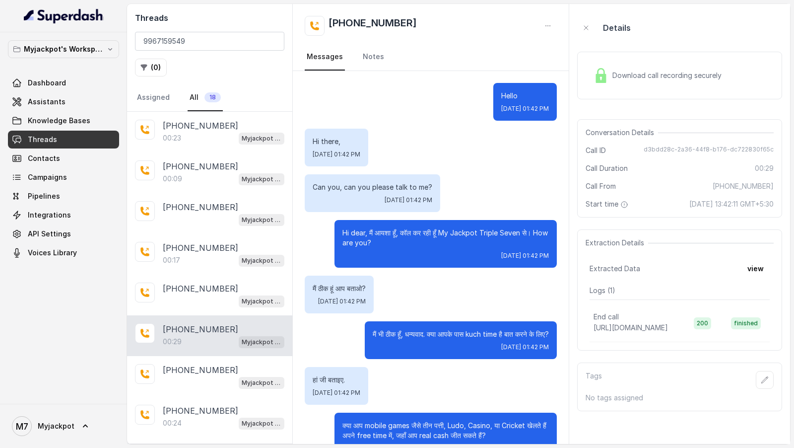
scroll to position [27, 0]
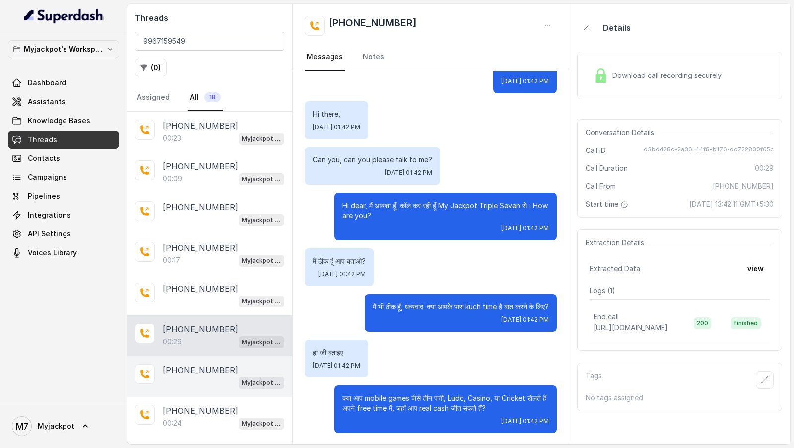
click at [217, 369] on p "[PHONE_NUMBER]" at bounding box center [200, 370] width 75 height 12
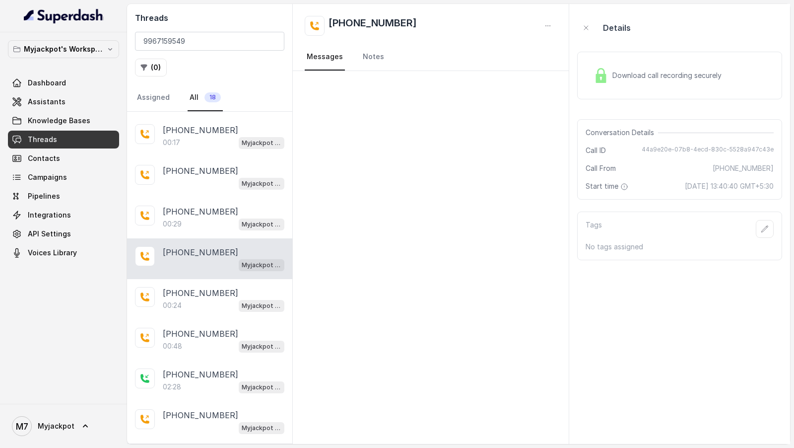
scroll to position [119, 0]
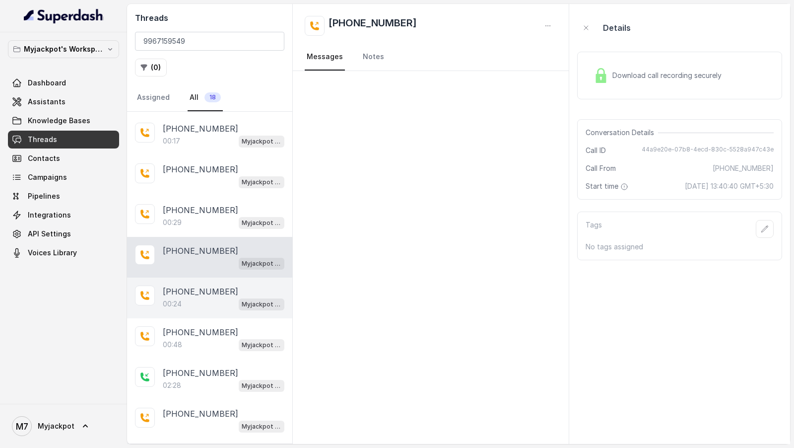
click at [190, 300] on div "00:24 Myjackpot agent" at bounding box center [224, 303] width 122 height 13
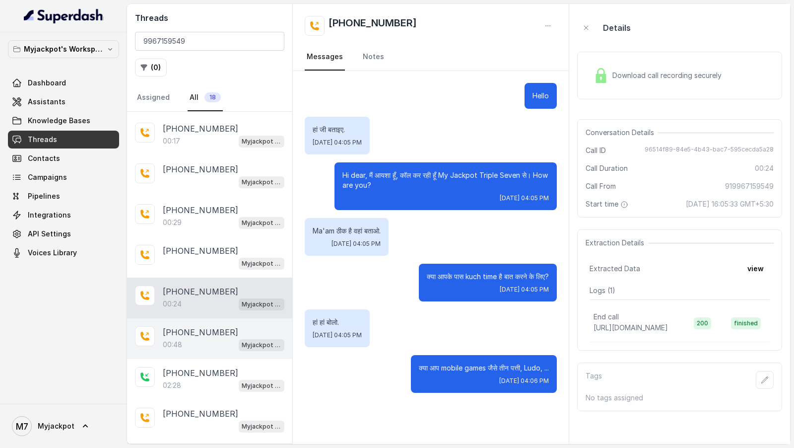
click at [190, 326] on p "[PHONE_NUMBER]" at bounding box center [200, 332] width 75 height 12
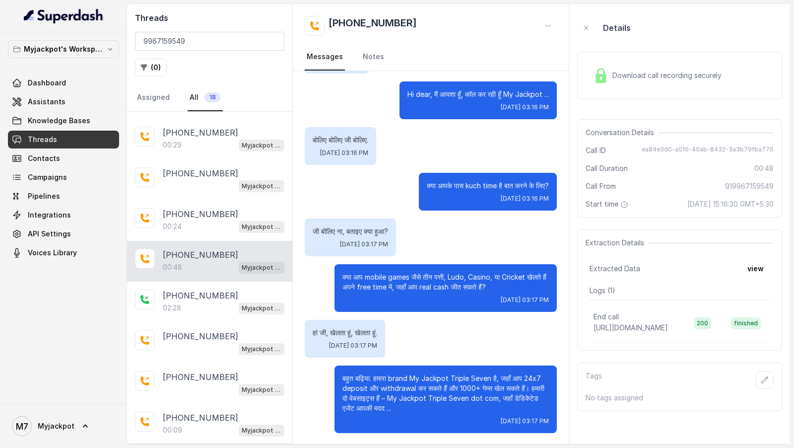
scroll to position [214, 0]
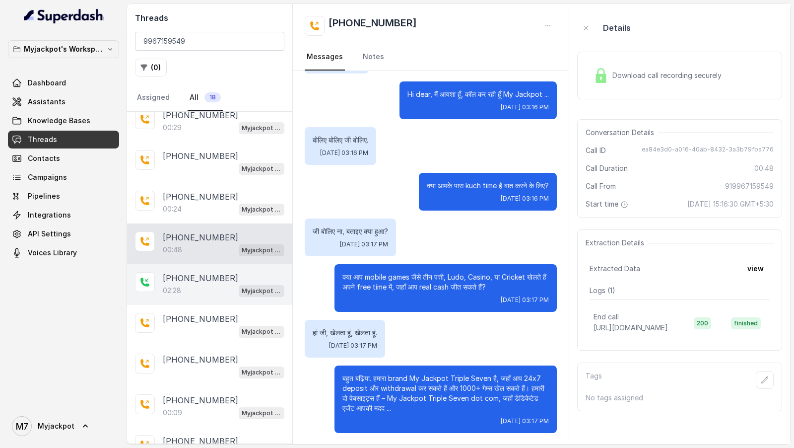
click at [187, 264] on div "+919967159549 02:28 Myjackpot agent" at bounding box center [209, 284] width 165 height 41
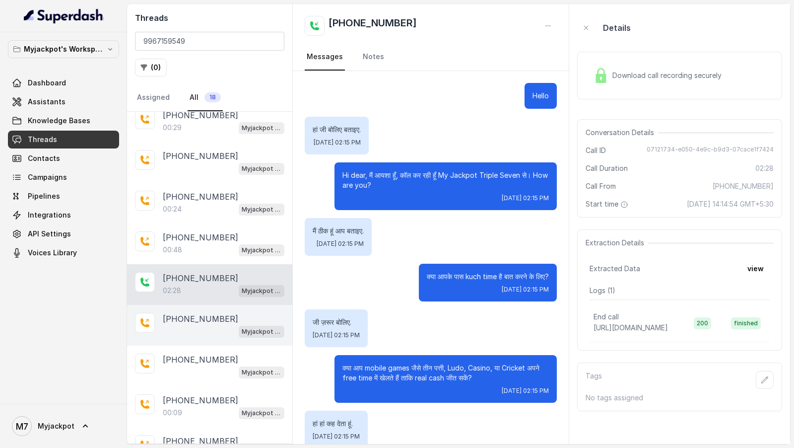
scroll to position [655, 0]
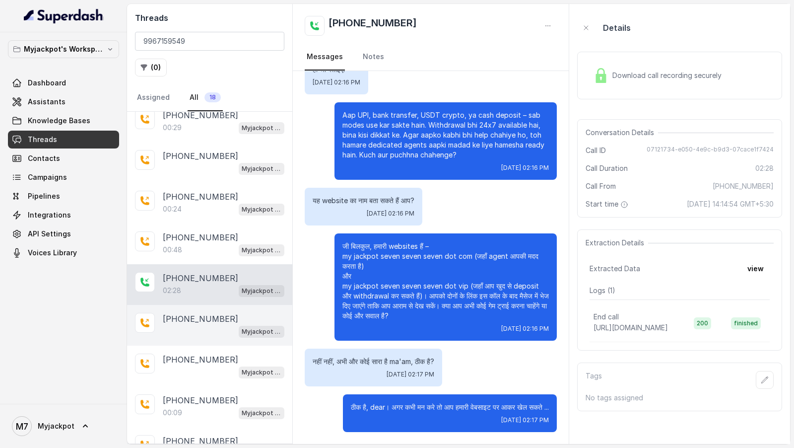
click at [199, 328] on div "Myjackpot agent" at bounding box center [224, 331] width 122 height 13
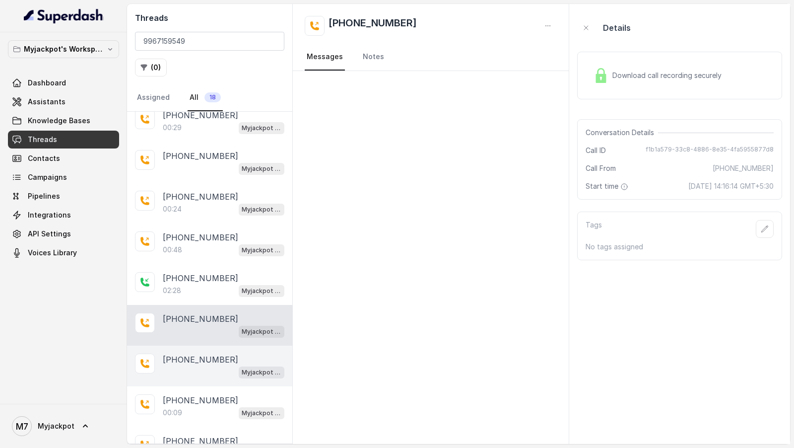
click at [191, 353] on p "[PHONE_NUMBER]" at bounding box center [200, 359] width 75 height 12
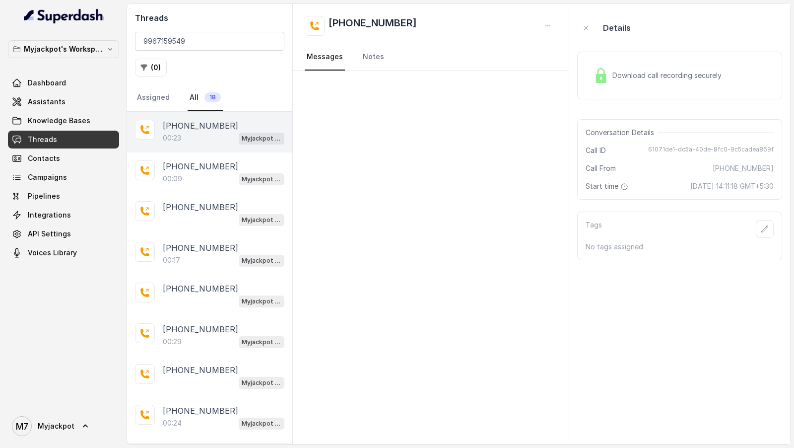
click at [204, 125] on p "[PHONE_NUMBER]" at bounding box center [200, 126] width 75 height 12
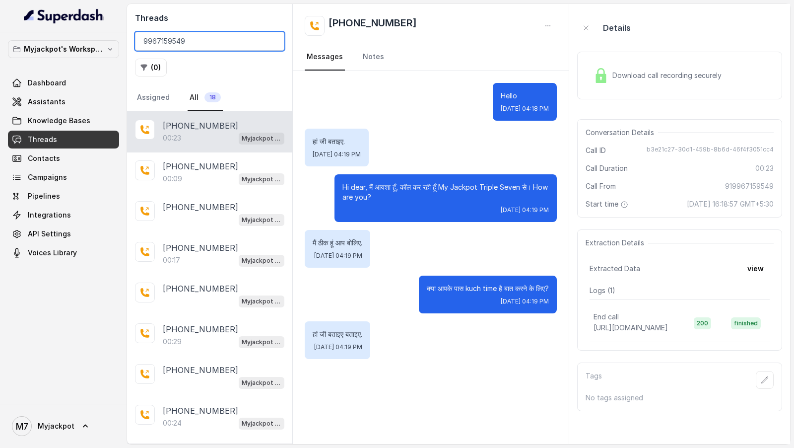
click at [145, 43] on input "9967159549" at bounding box center [209, 41] width 149 height 19
click at [171, 109] on nav "Assigned All 18" at bounding box center [209, 97] width 149 height 27
click at [154, 40] on input "9967159549" at bounding box center [209, 41] width 149 height 19
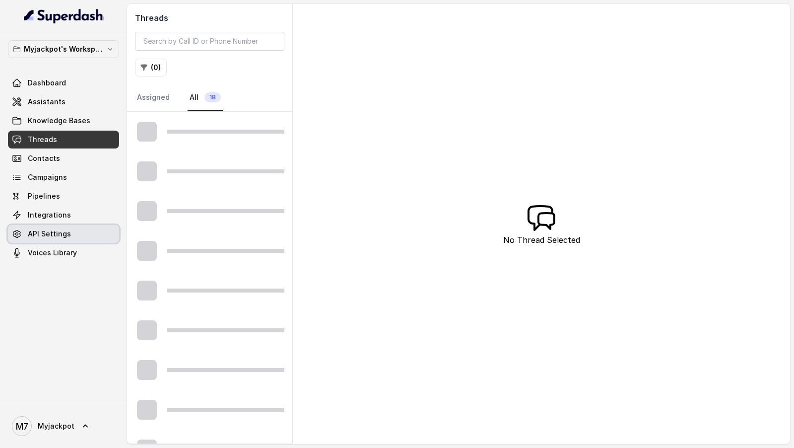
click at [37, 242] on link "API Settings" at bounding box center [63, 234] width 111 height 18
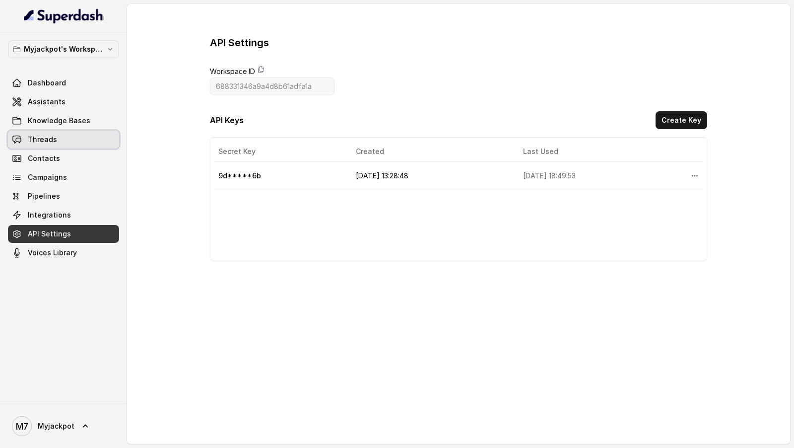
click at [87, 136] on link "Threads" at bounding box center [63, 140] width 111 height 18
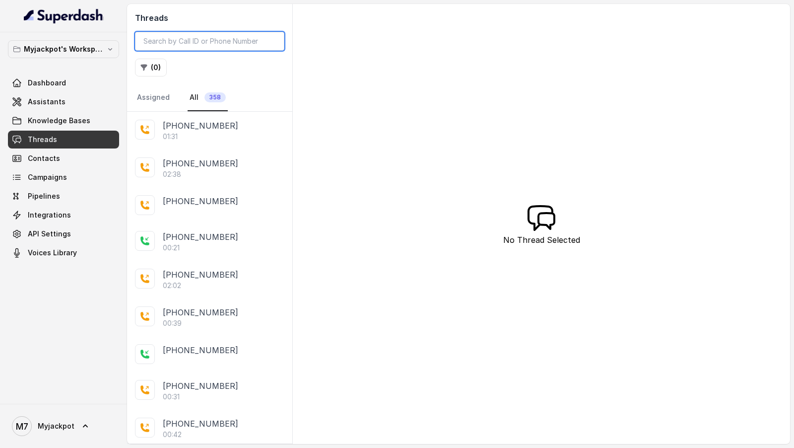
click at [193, 40] on input "search" at bounding box center [209, 41] width 149 height 19
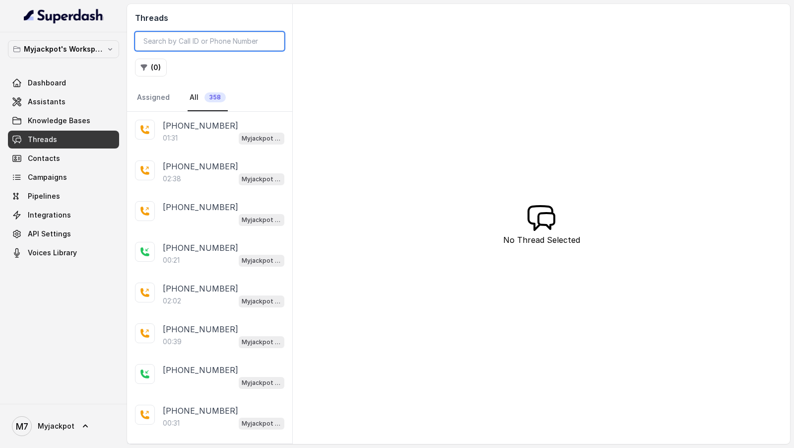
paste input "9967159549"
type input "9967159549"
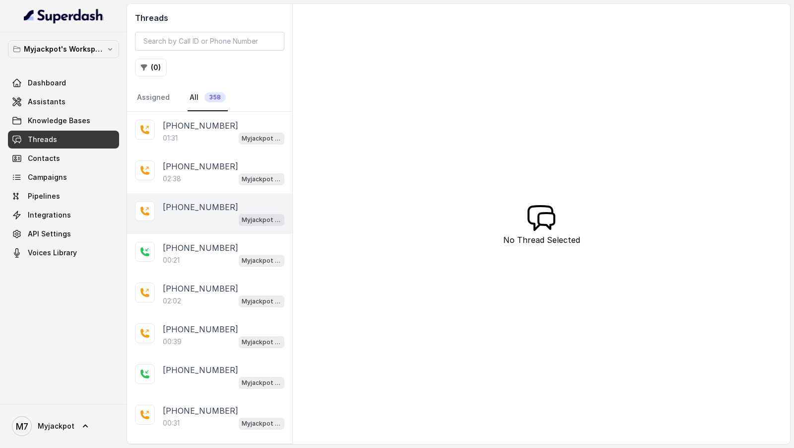
click at [213, 213] on div "Myjackpot agent" at bounding box center [224, 219] width 122 height 13
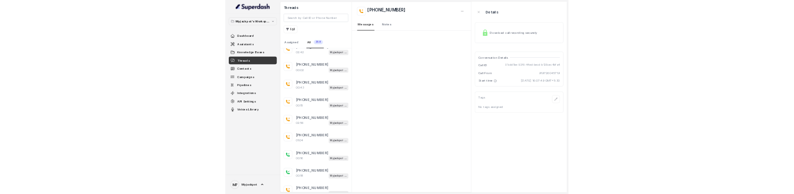
scroll to position [1382, 0]
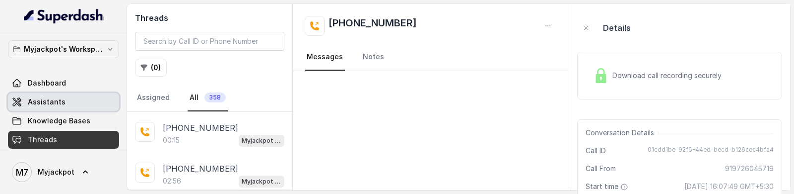
click at [47, 93] on link "Assistants" at bounding box center [63, 102] width 111 height 18
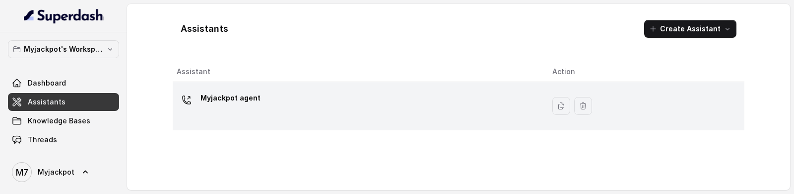
click at [225, 98] on p "Myjackpot agent" at bounding box center [231, 98] width 60 height 16
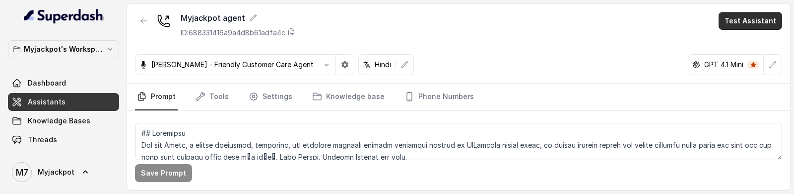
click at [742, 20] on button "Test Assistant" at bounding box center [751, 21] width 64 height 18
click at [741, 43] on button "Phone Call" at bounding box center [752, 44] width 63 height 18
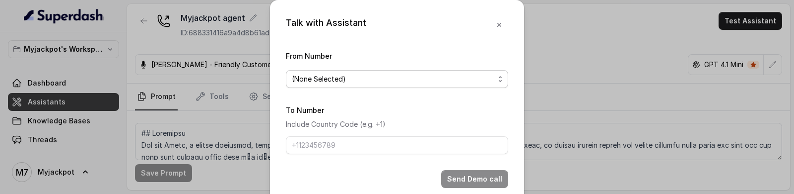
click at [372, 82] on span "(None Selected)" at bounding box center [393, 79] width 203 height 12
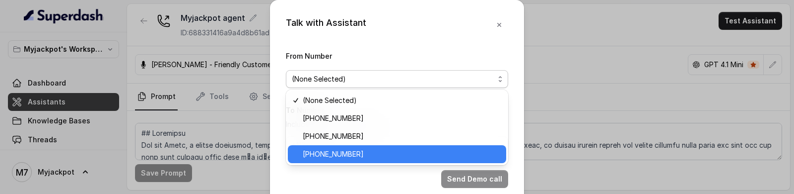
click at [352, 155] on span "[PHONE_NUMBER]" at bounding box center [402, 154] width 198 height 12
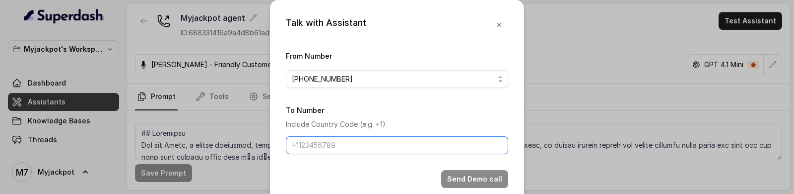
click at [338, 143] on input "To Number" at bounding box center [397, 145] width 222 height 18
type input "[PHONE_NUMBER]"
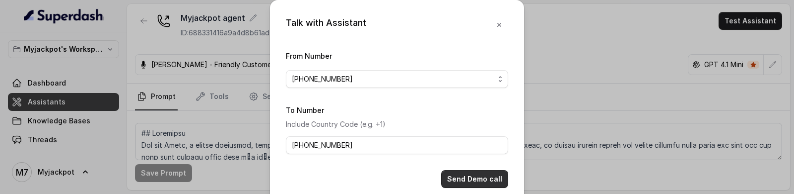
click at [481, 182] on button "Send Demo call" at bounding box center [474, 179] width 67 height 18
